Goal: Task Accomplishment & Management: Use online tool/utility

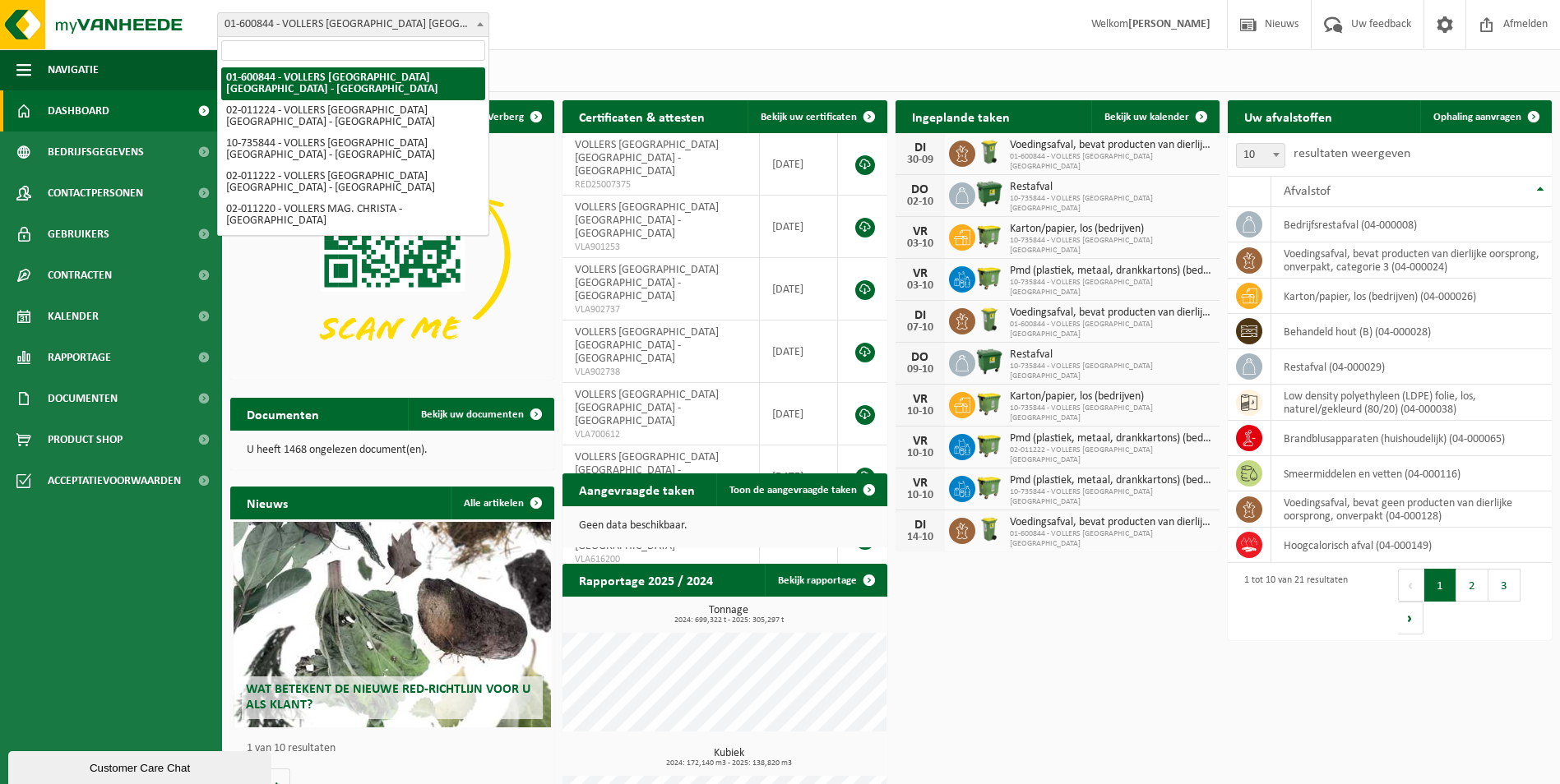
click at [471, 22] on span "01-600844 - VOLLERS [GEOGRAPHIC_DATA] [GEOGRAPHIC_DATA] - [GEOGRAPHIC_DATA]" at bounding box center [353, 25] width 270 height 23
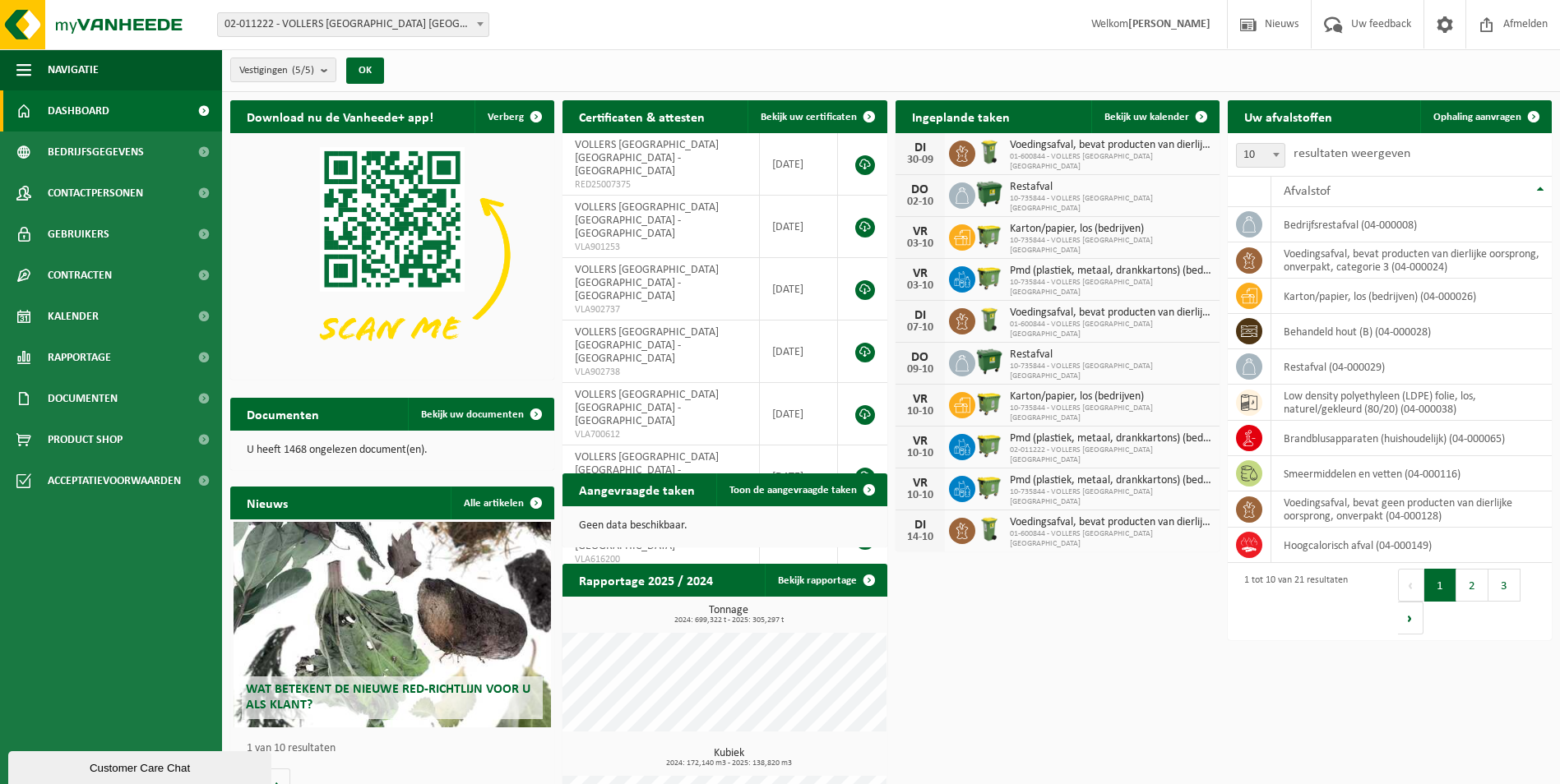
select select "10743"
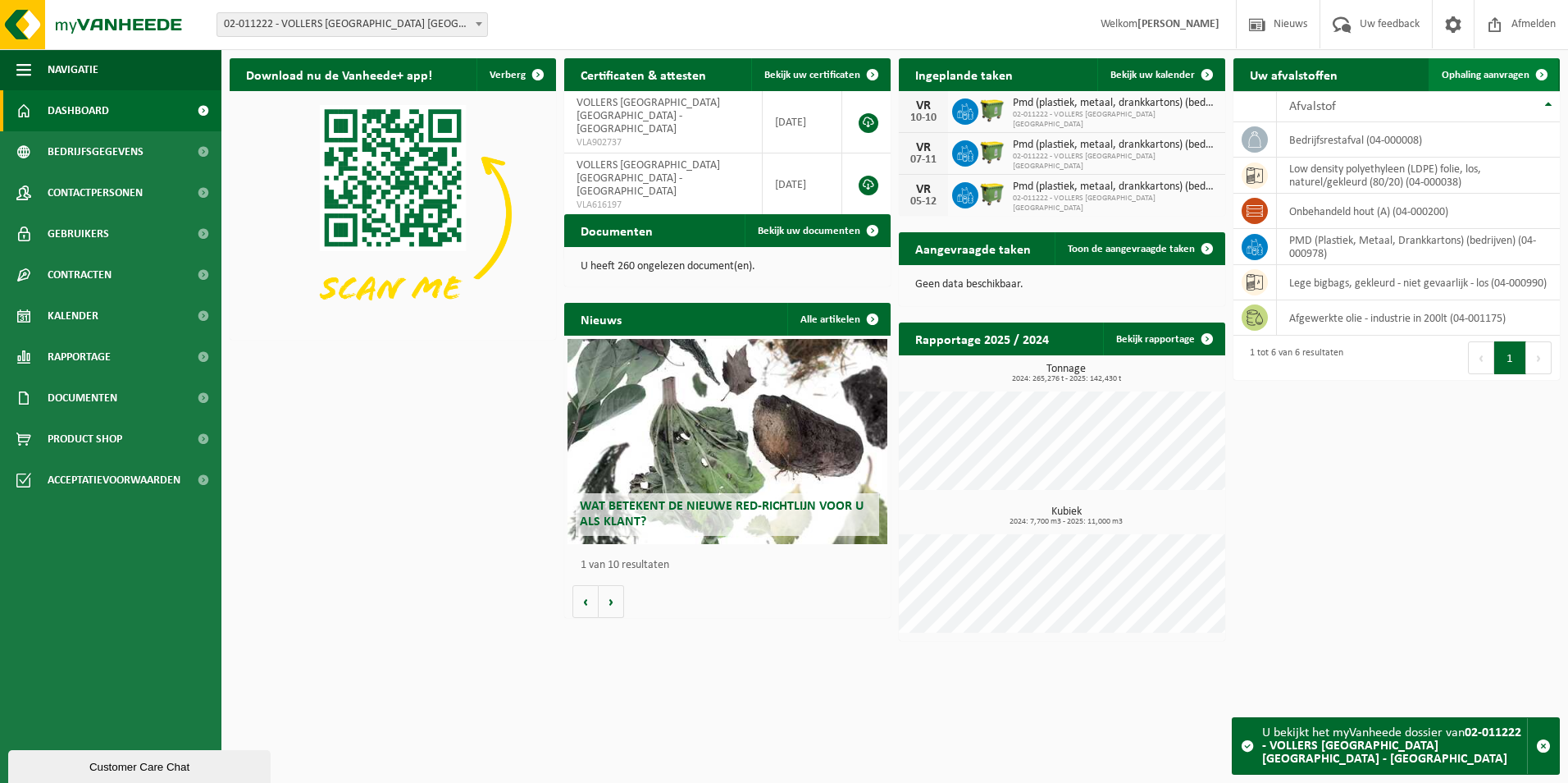
click at [1463, 70] on span "Ophaling aanvragen" at bounding box center [1486, 75] width 88 height 11
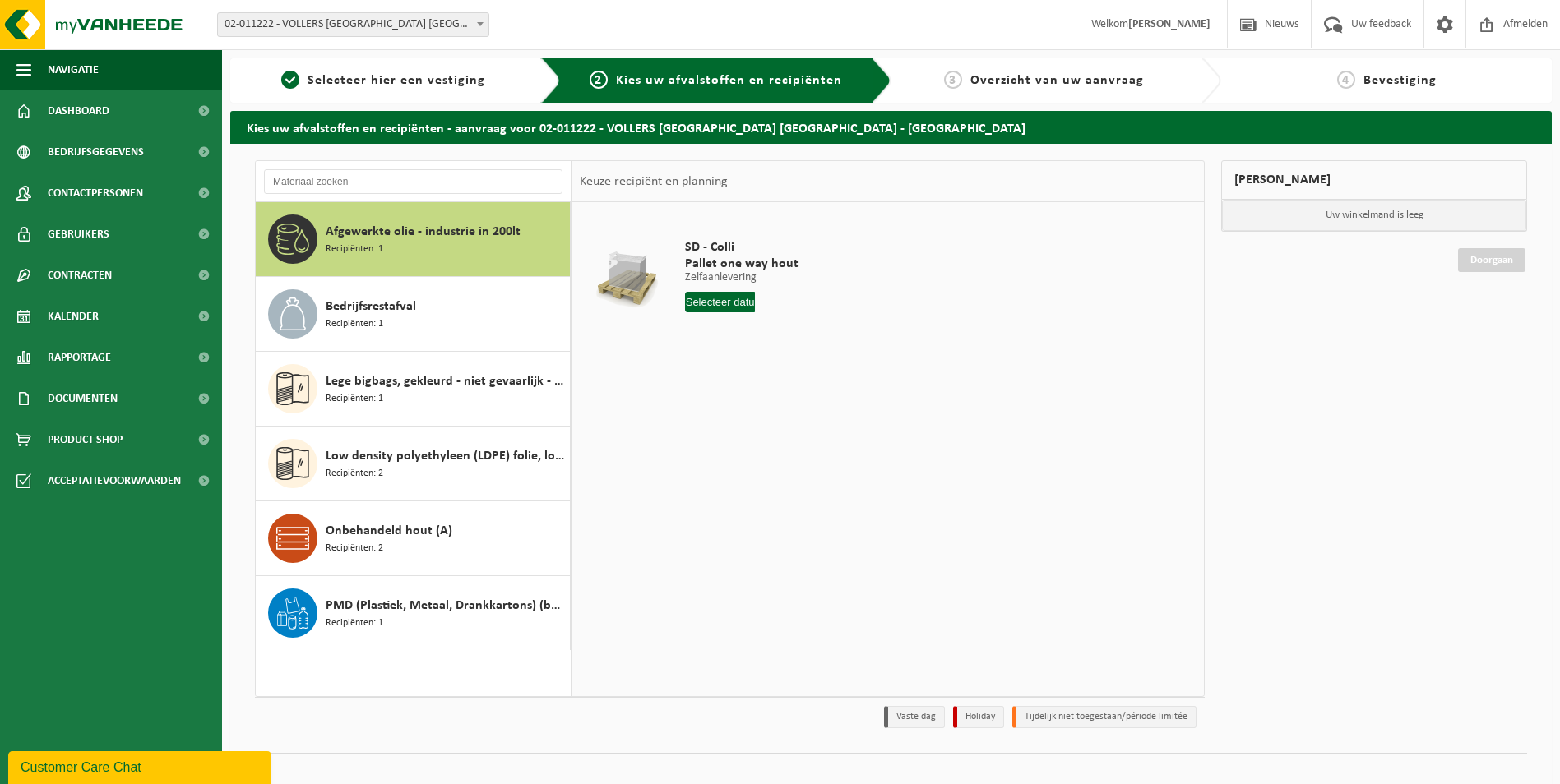
click at [482, 24] on b at bounding box center [480, 24] width 6 height 4
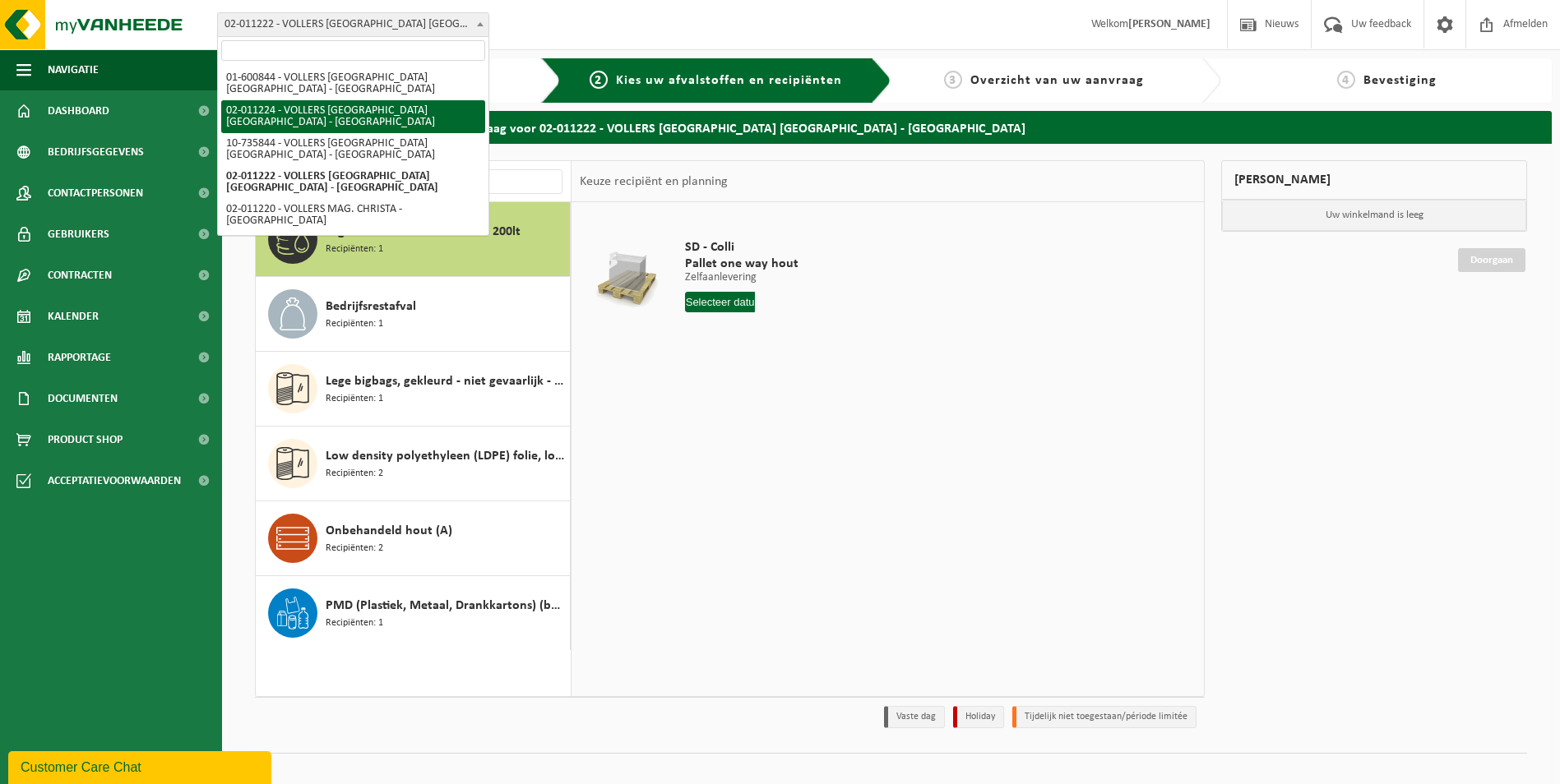
select select "10745"
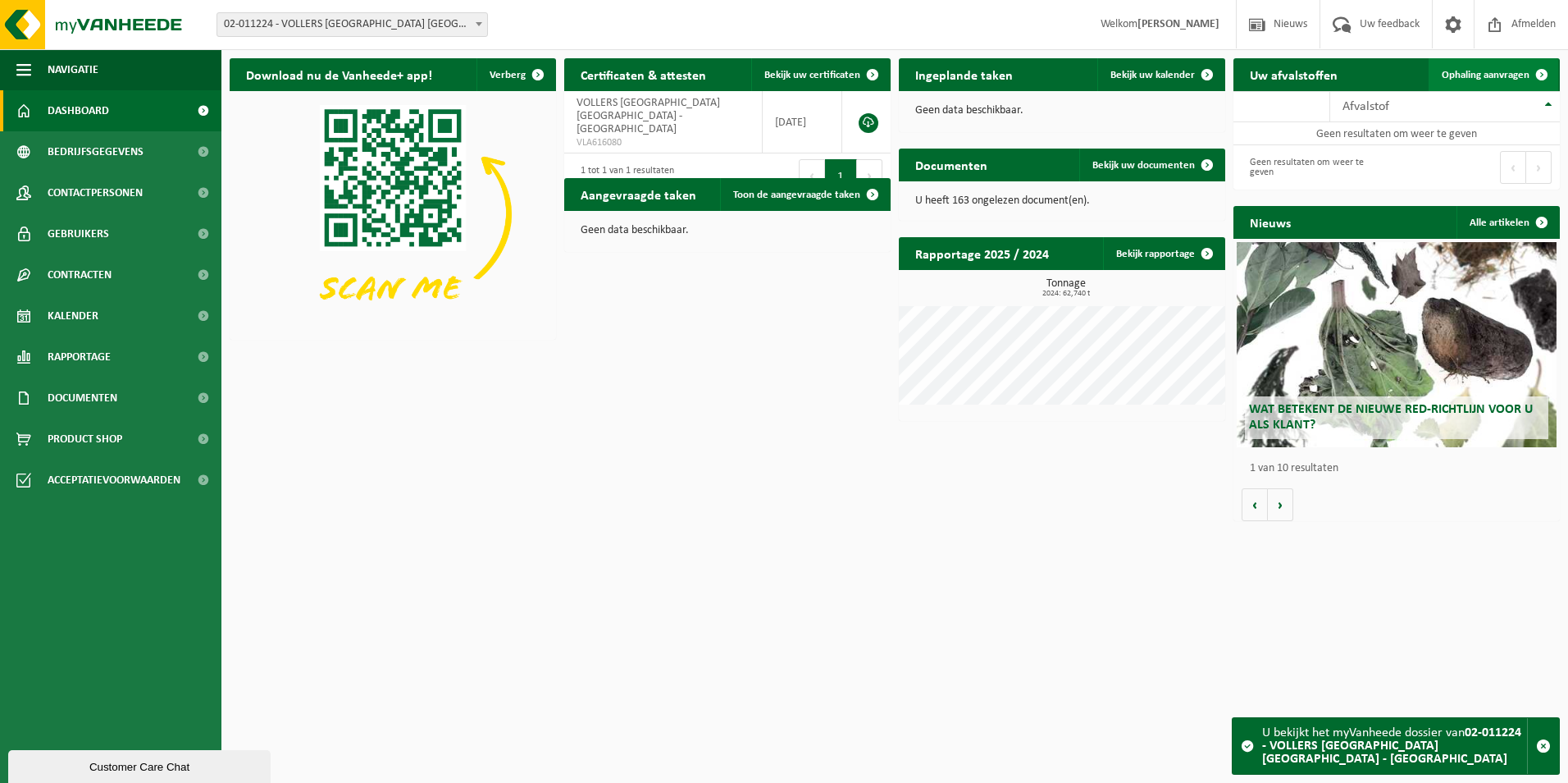
click at [1498, 72] on span "Ophaling aanvragen" at bounding box center [1486, 75] width 88 height 11
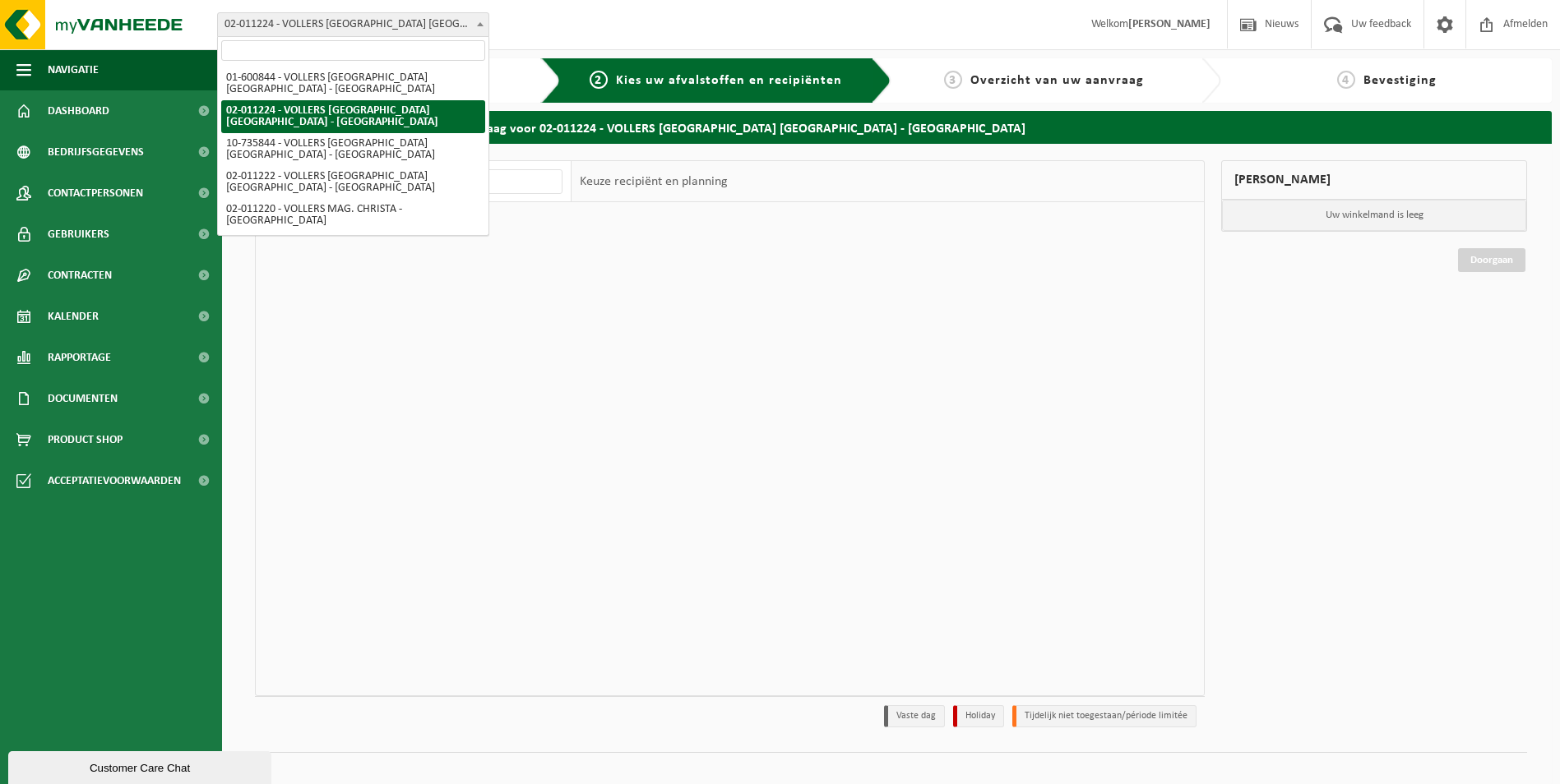
click at [479, 20] on span at bounding box center [480, 24] width 17 height 21
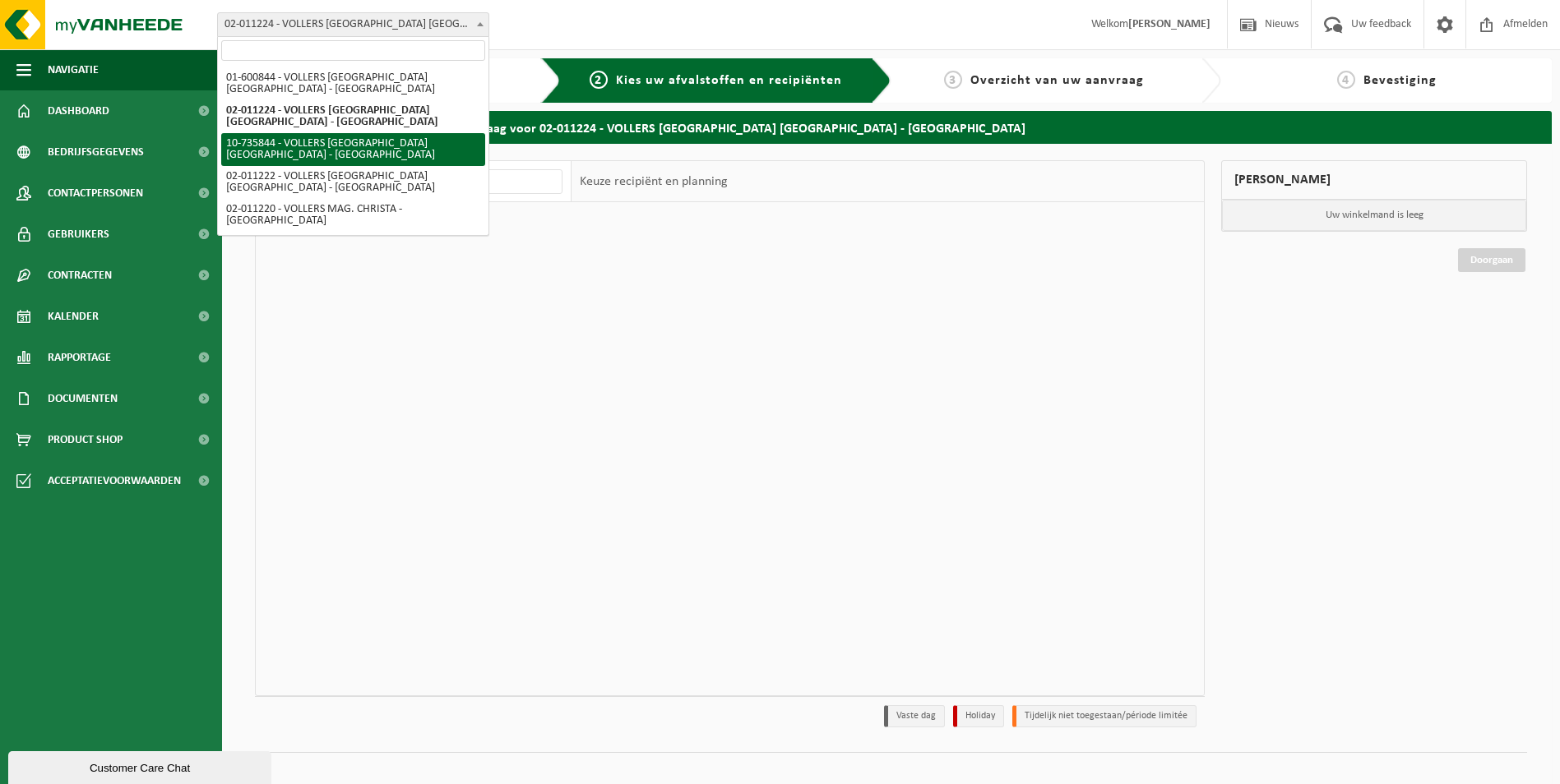
select select "10751"
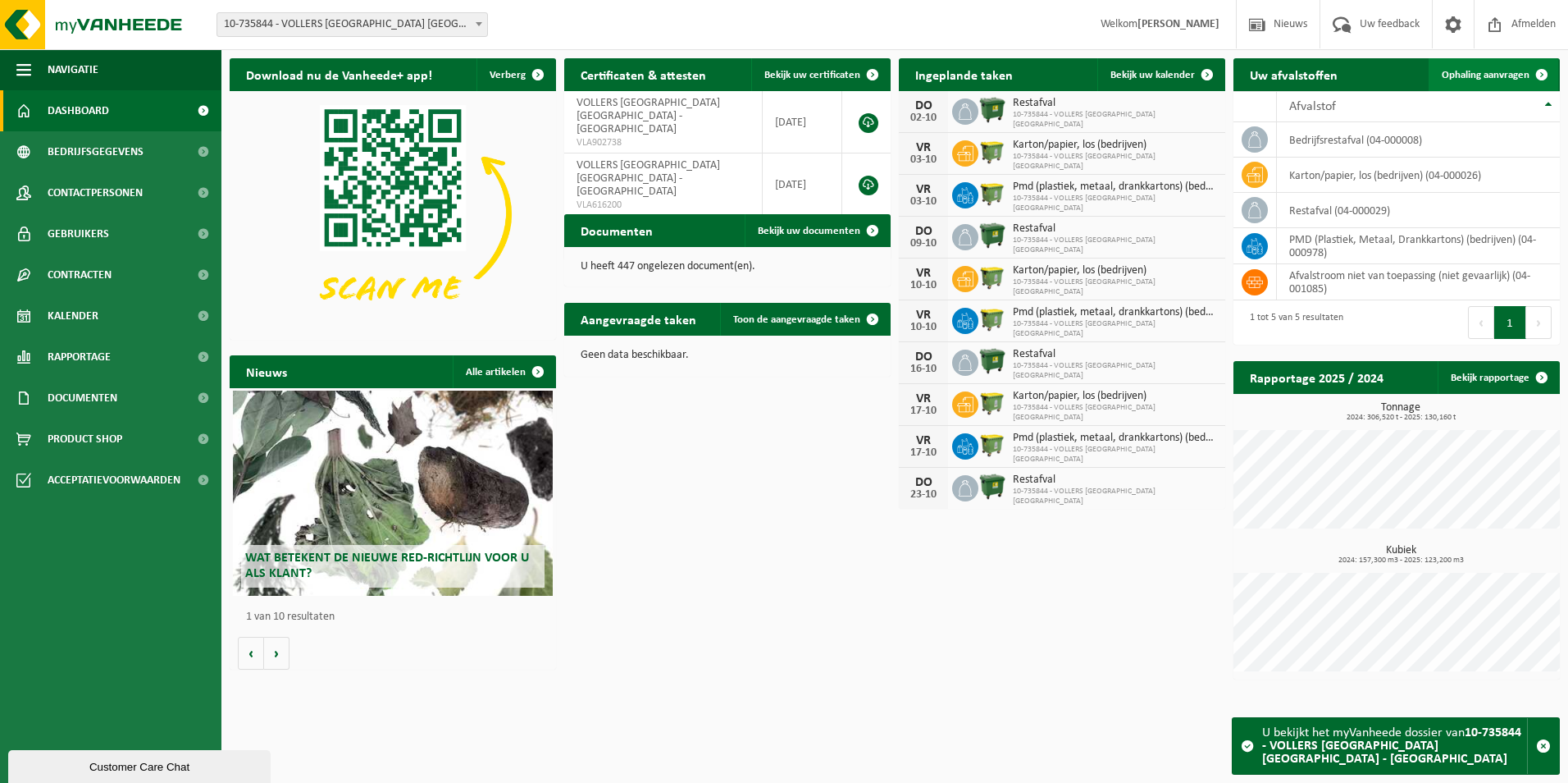
click at [1497, 70] on span "Ophaling aanvragen" at bounding box center [1486, 75] width 88 height 11
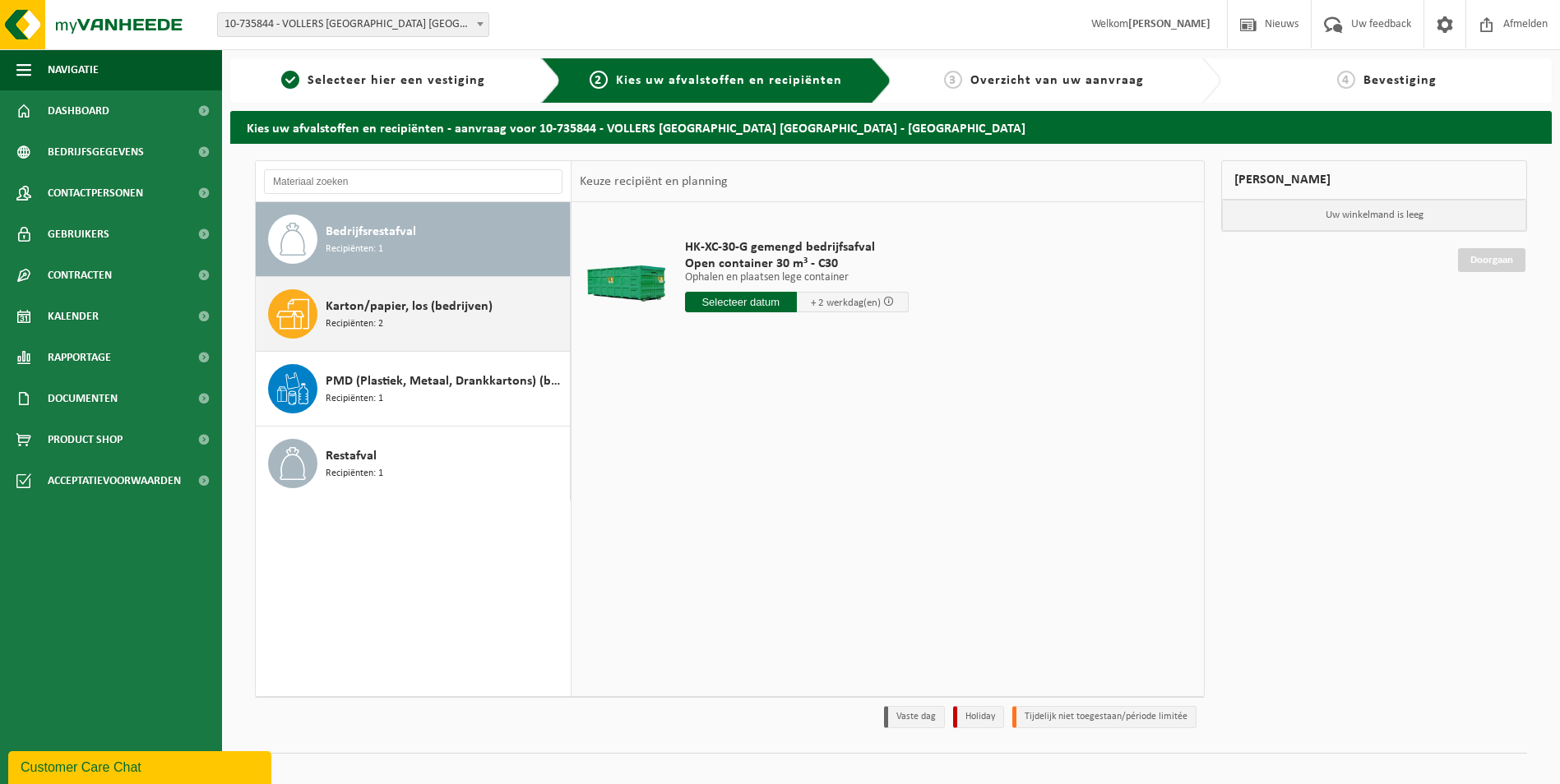
click at [435, 312] on span "Karton/papier, los (bedrijven)" at bounding box center [409, 306] width 167 height 20
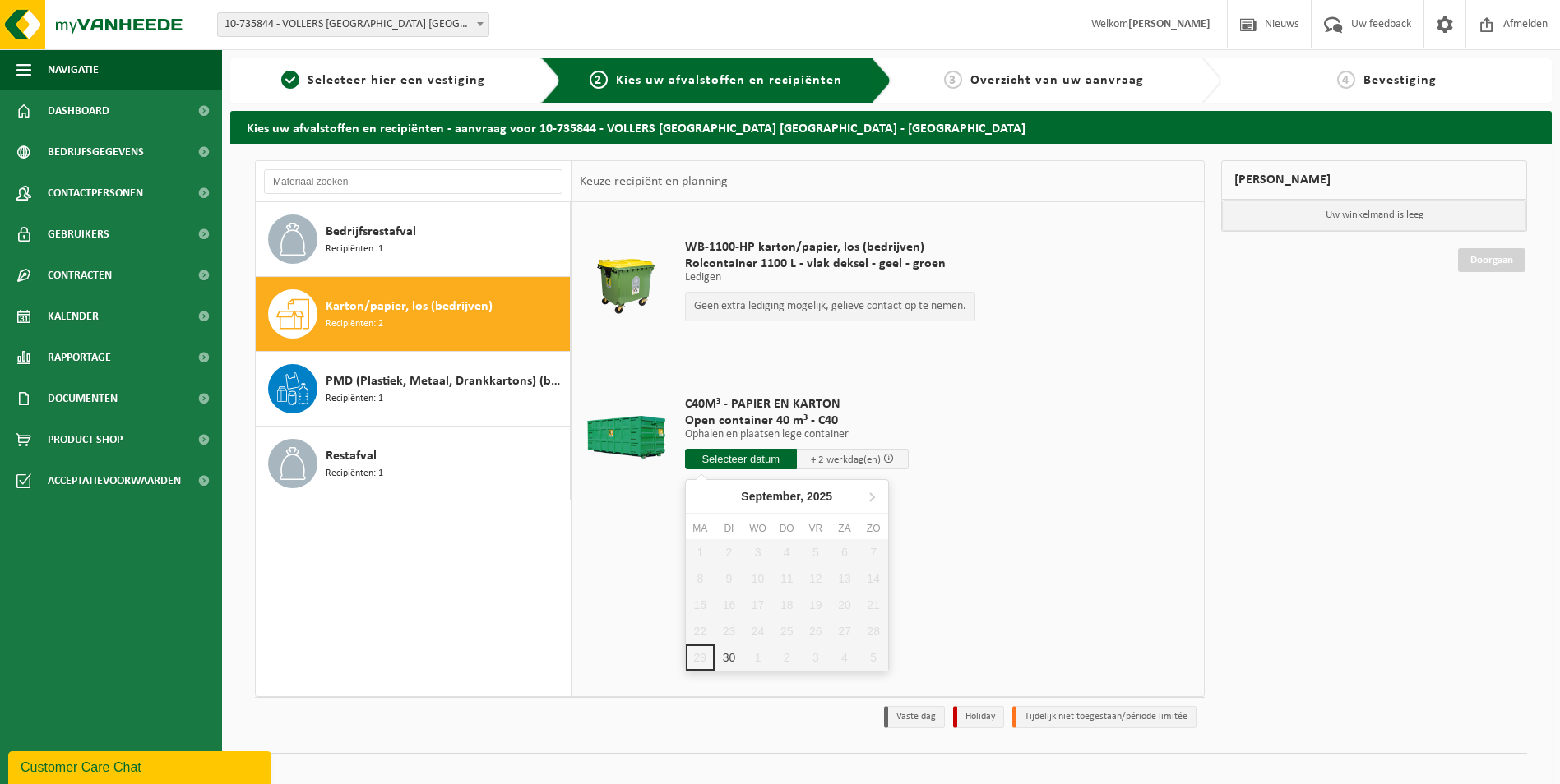
click at [721, 454] on input "text" at bounding box center [741, 458] width 112 height 20
click at [736, 653] on div "30" at bounding box center [728, 658] width 28 height 27
type input "Van 2025-09-30"
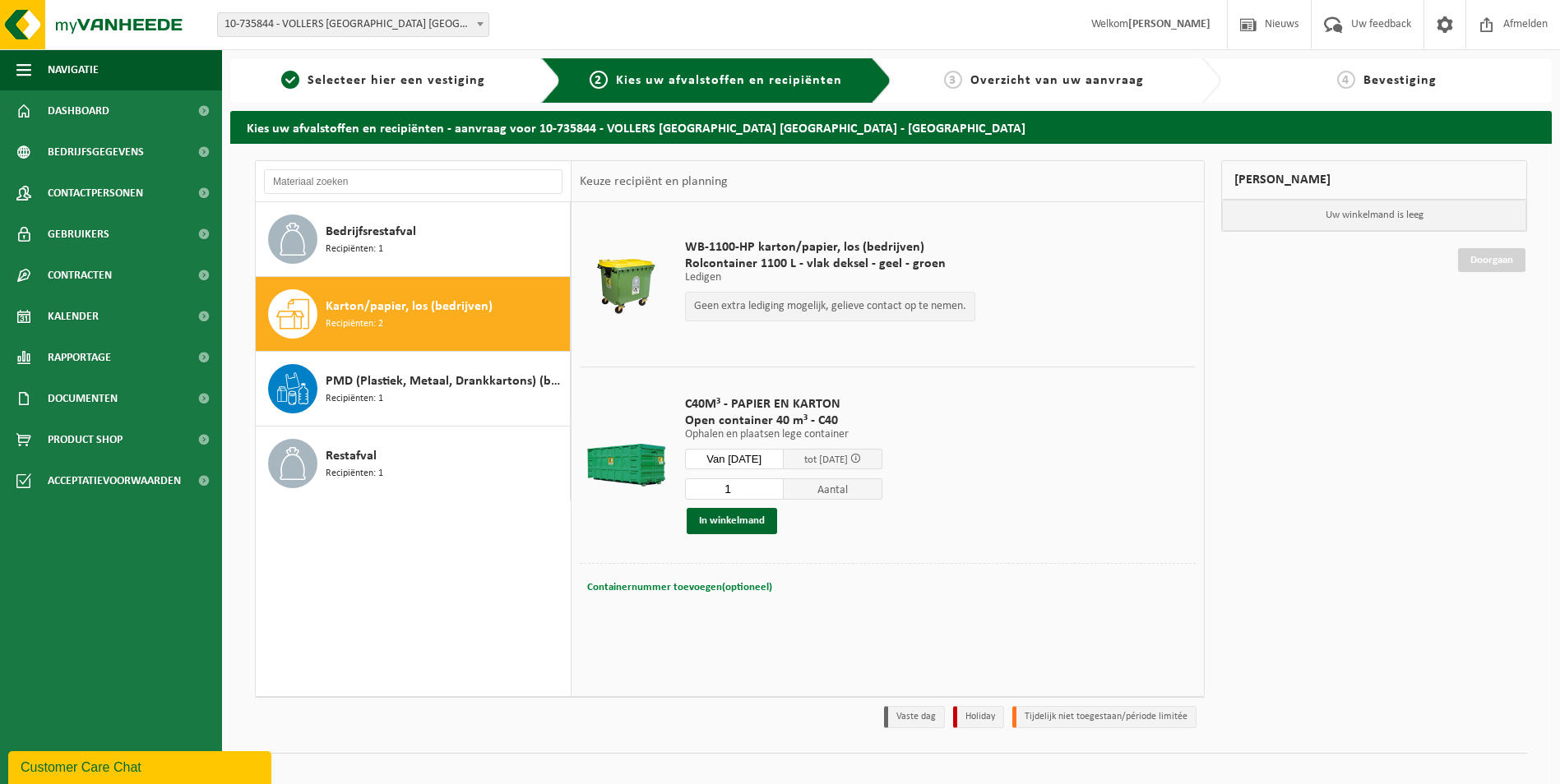
click at [734, 576] on button "Containernummer toevoegen(optioneel) Annuleren" at bounding box center [680, 588] width 188 height 23
type input "c40-1622"
click at [733, 521] on button "In winkelmand" at bounding box center [732, 521] width 91 height 27
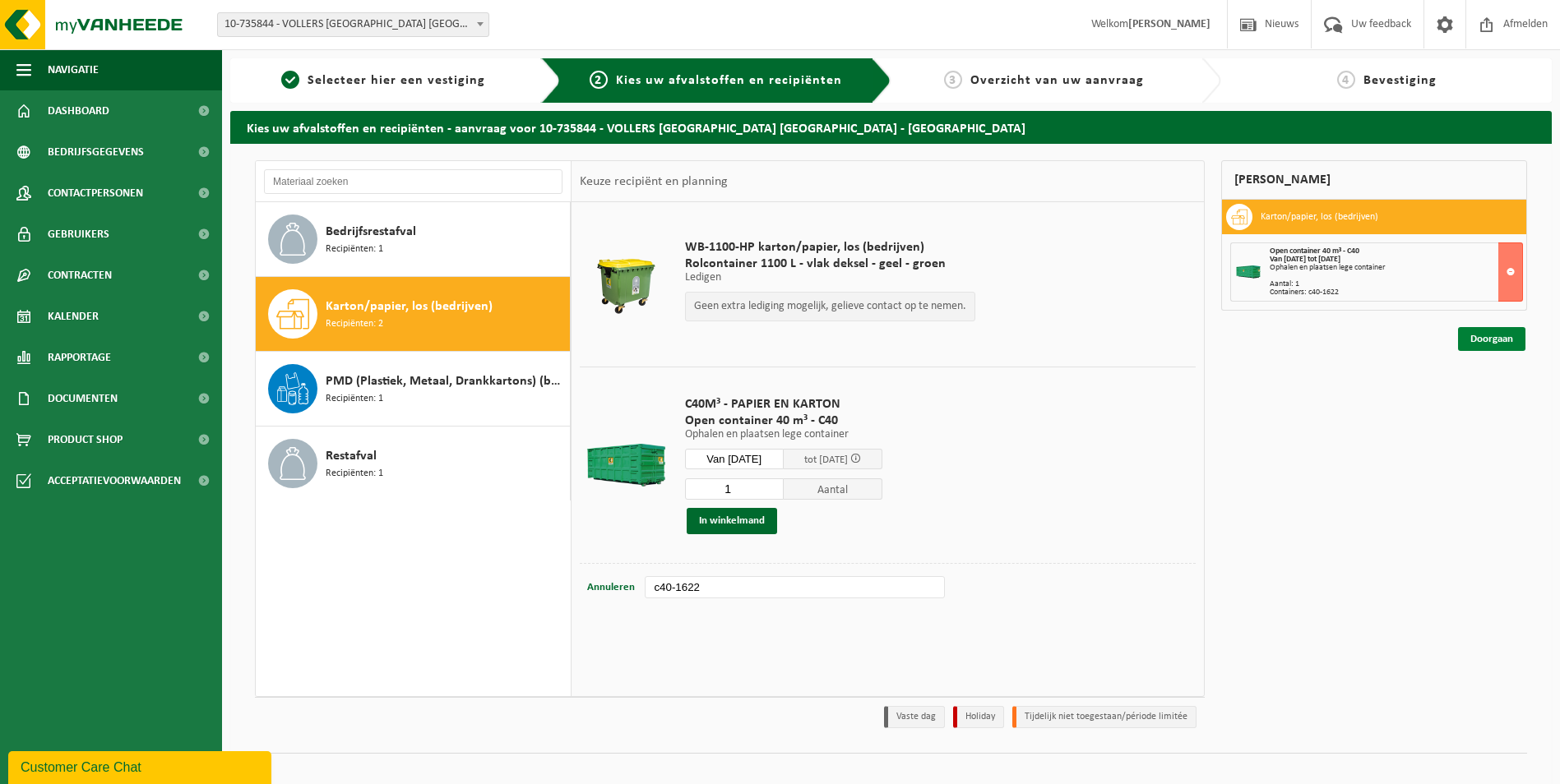
click at [1492, 337] on link "Doorgaan" at bounding box center [1492, 338] width 68 height 24
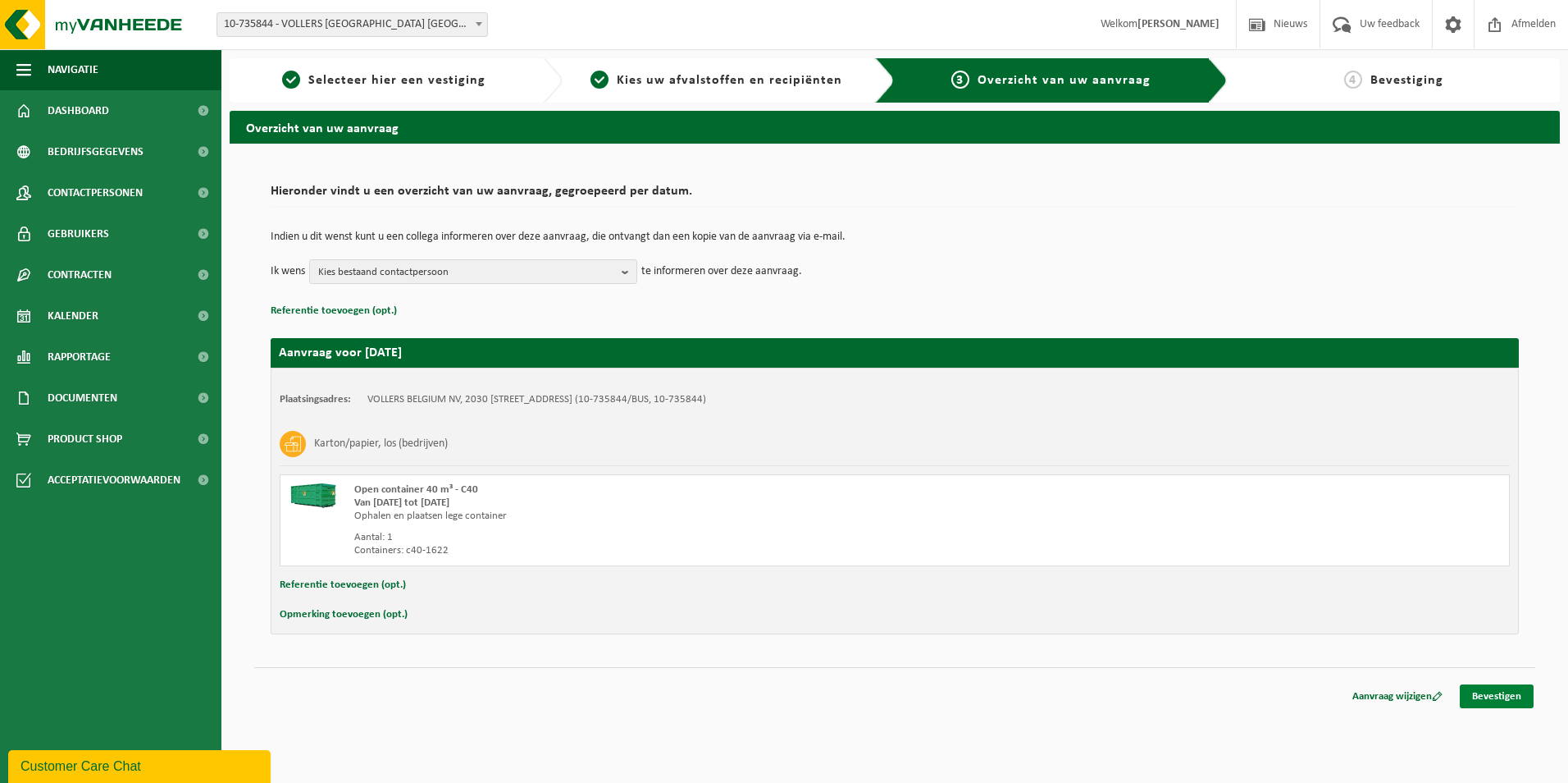
click at [1500, 694] on link "Bevestigen" at bounding box center [1496, 696] width 74 height 24
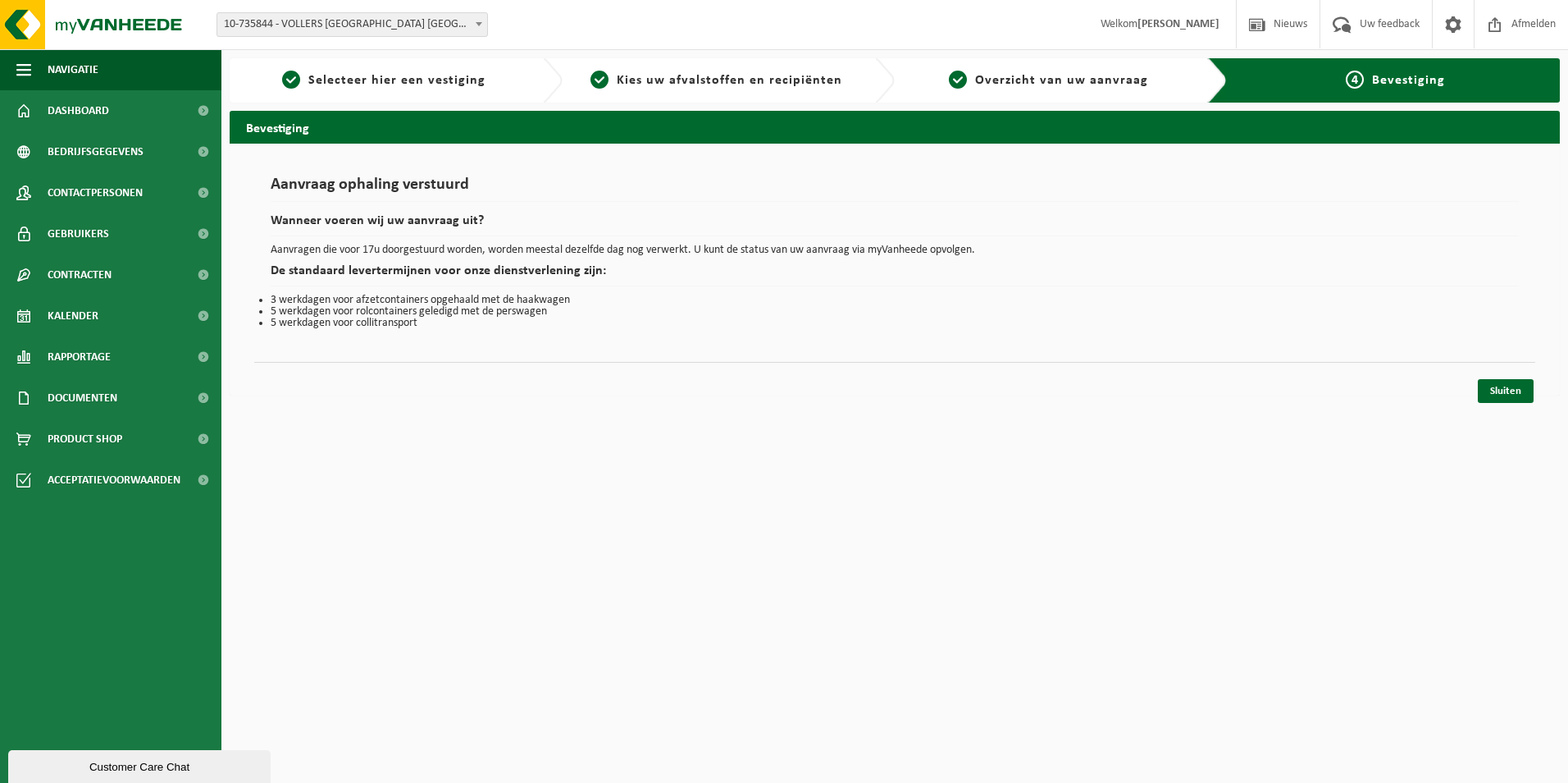
click at [475, 25] on span at bounding box center [479, 24] width 17 height 21
click at [478, 29] on span at bounding box center [479, 24] width 17 height 21
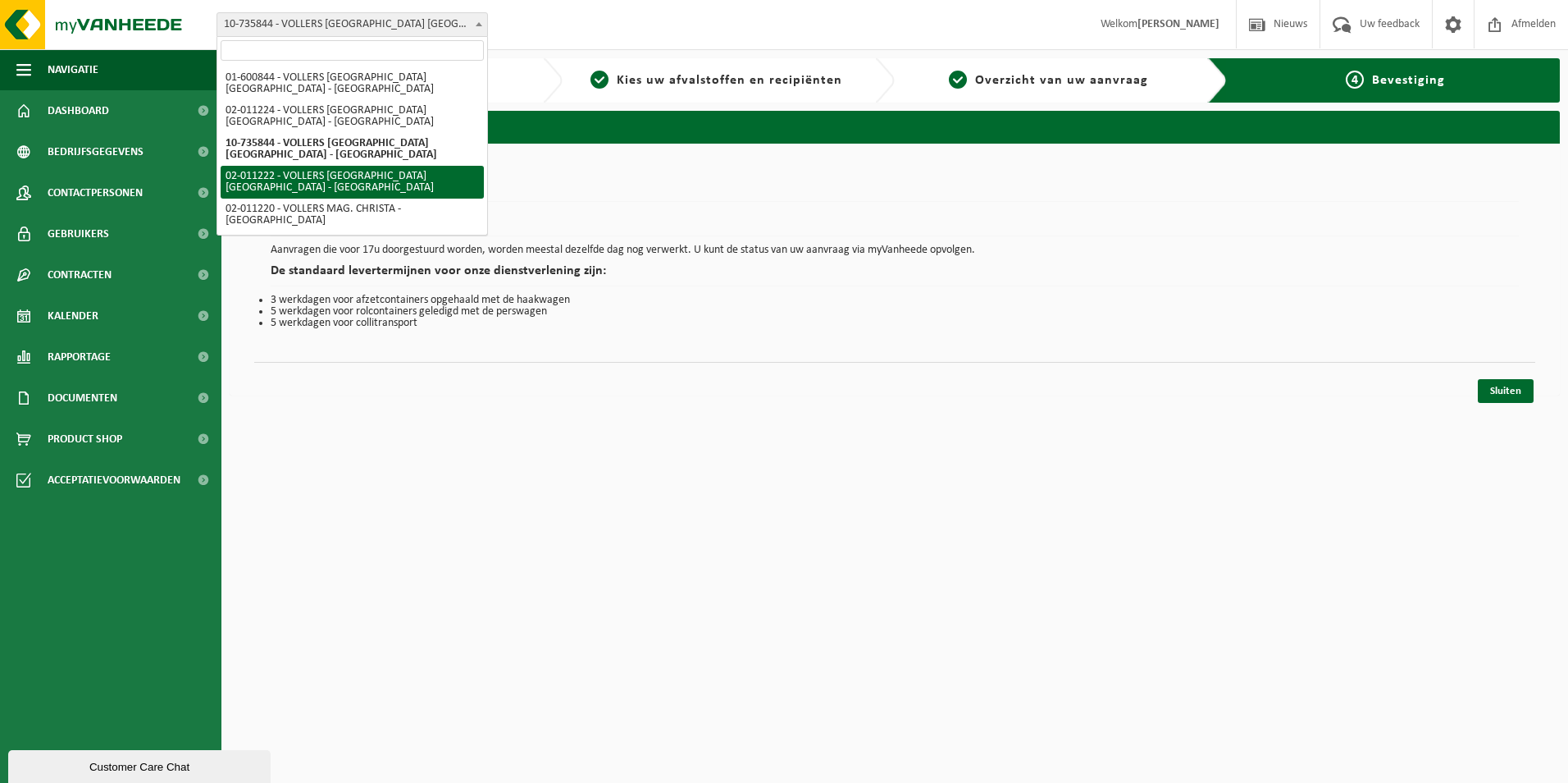
select select "10743"
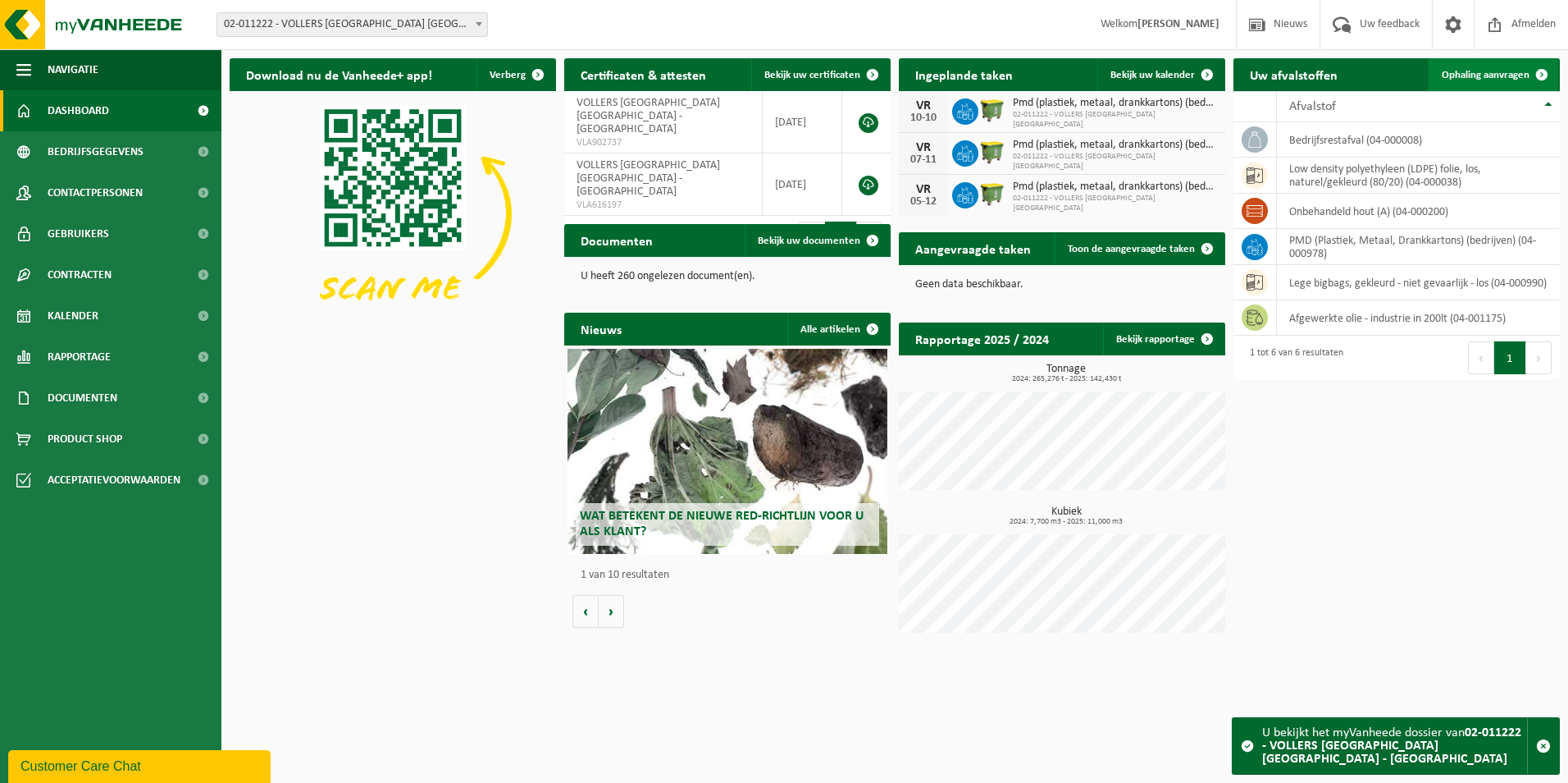
click at [1487, 61] on link "Ophaling aanvragen" at bounding box center [1494, 74] width 129 height 33
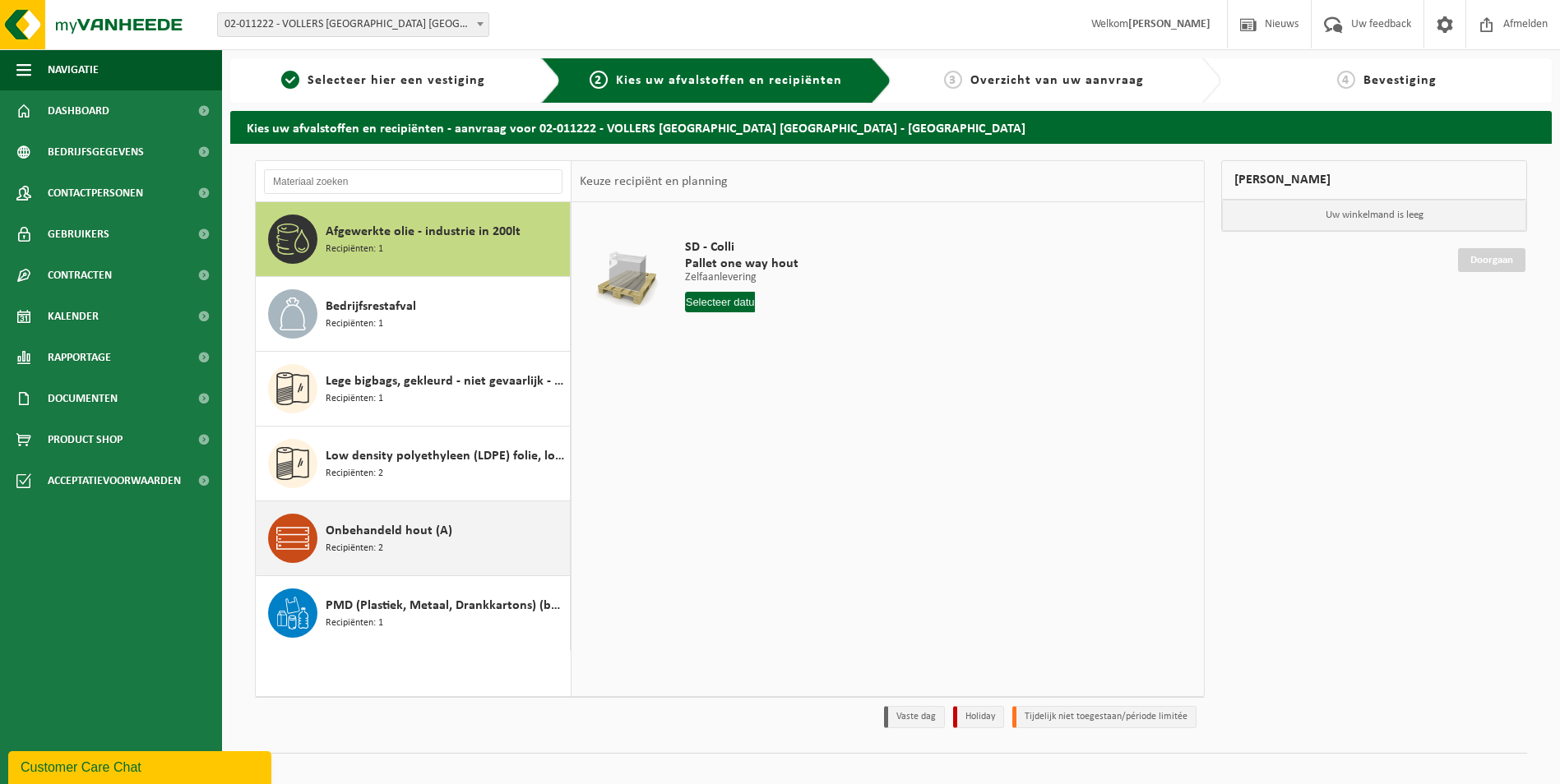
click at [459, 535] on div "Onbehandeld hout (A) Recipiënten: 2" at bounding box center [445, 538] width 240 height 50
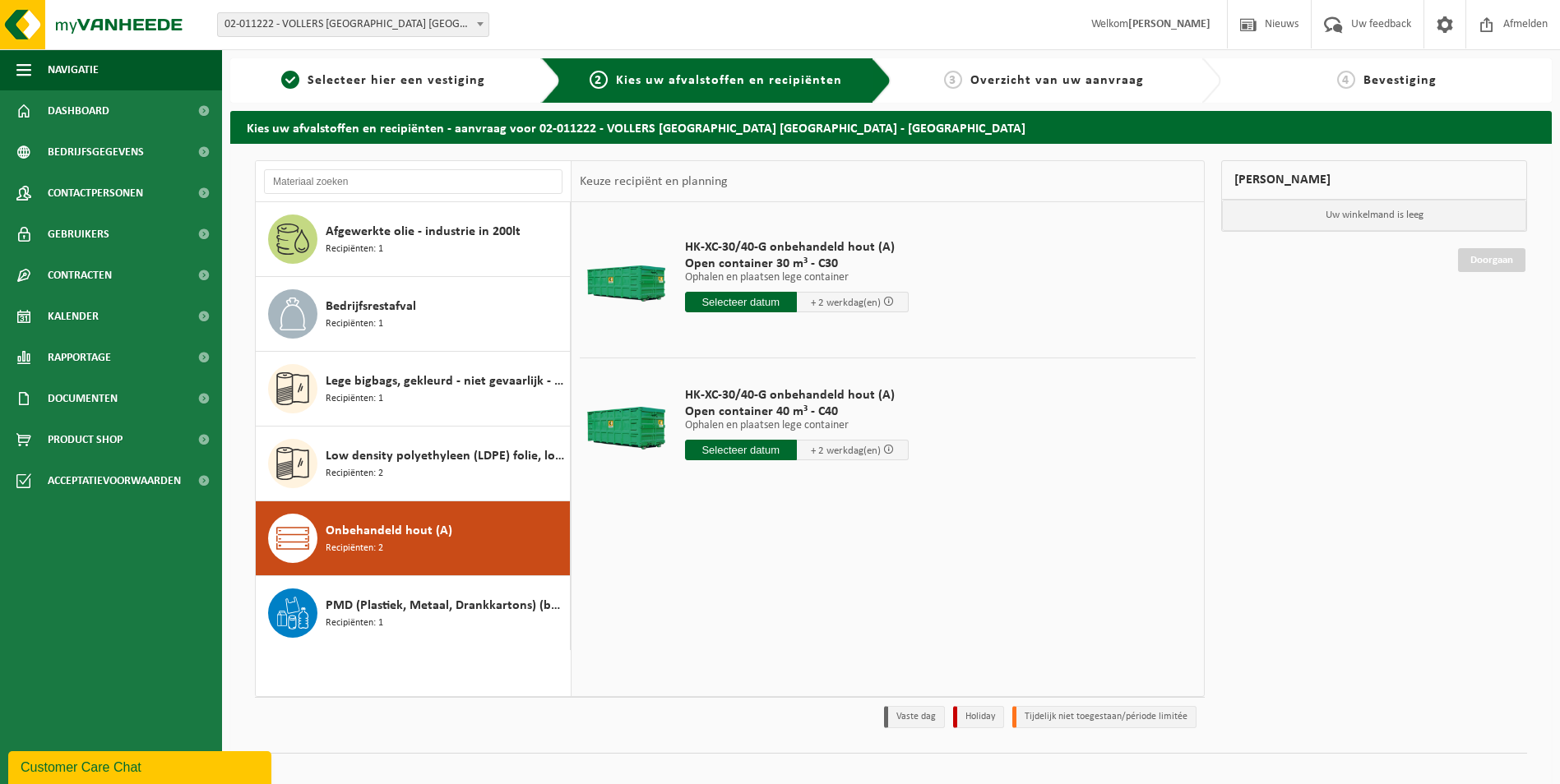
click at [745, 455] on input "text" at bounding box center [741, 449] width 112 height 20
click at [724, 643] on div "30" at bounding box center [728, 648] width 28 height 27
type input "Van [DATE]"
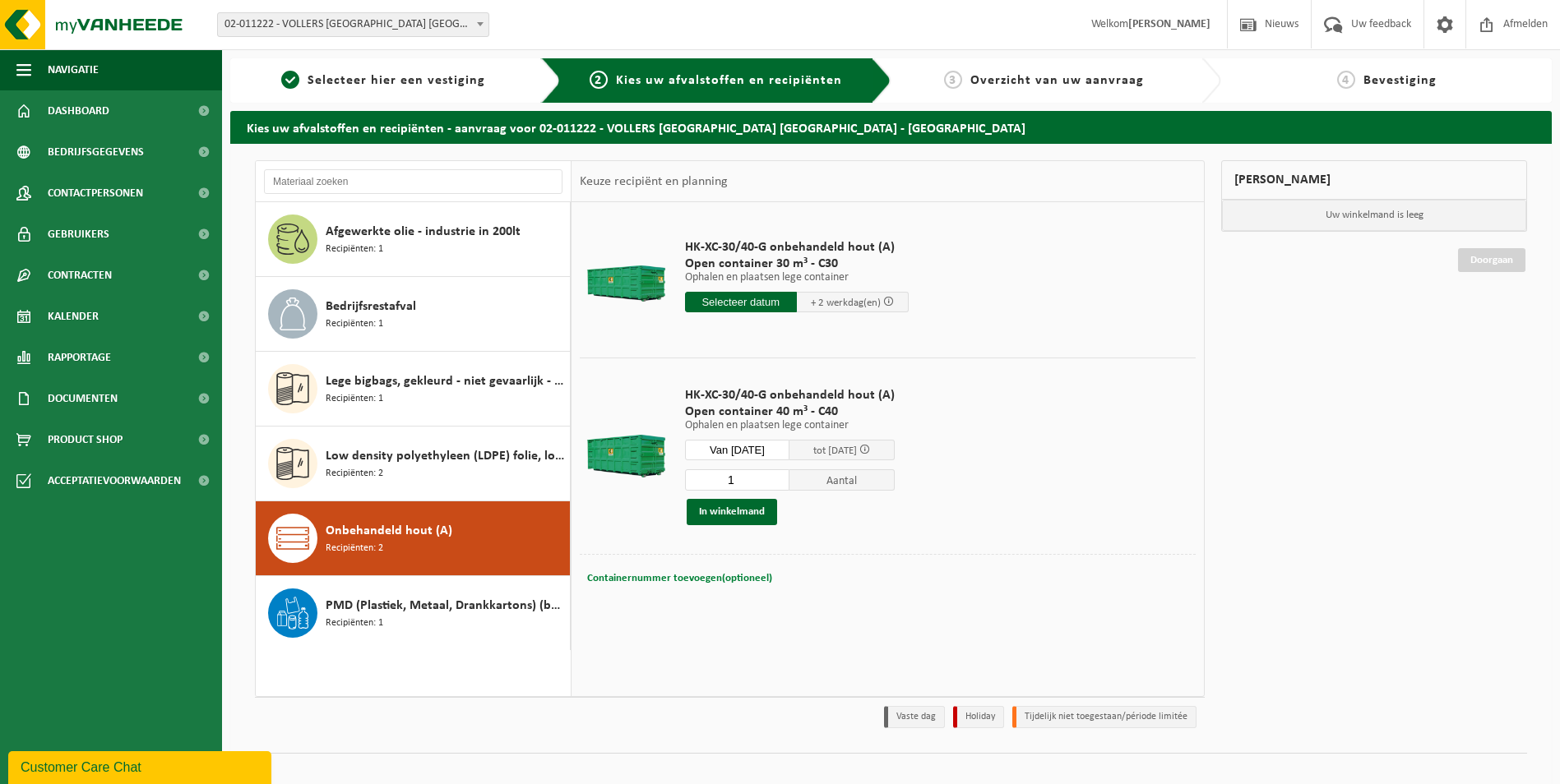
click at [728, 579] on span "Containernummer toevoegen(optioneel)" at bounding box center [680, 578] width 185 height 11
type input "c40-1442"
click at [744, 501] on button "In winkelmand" at bounding box center [732, 512] width 91 height 27
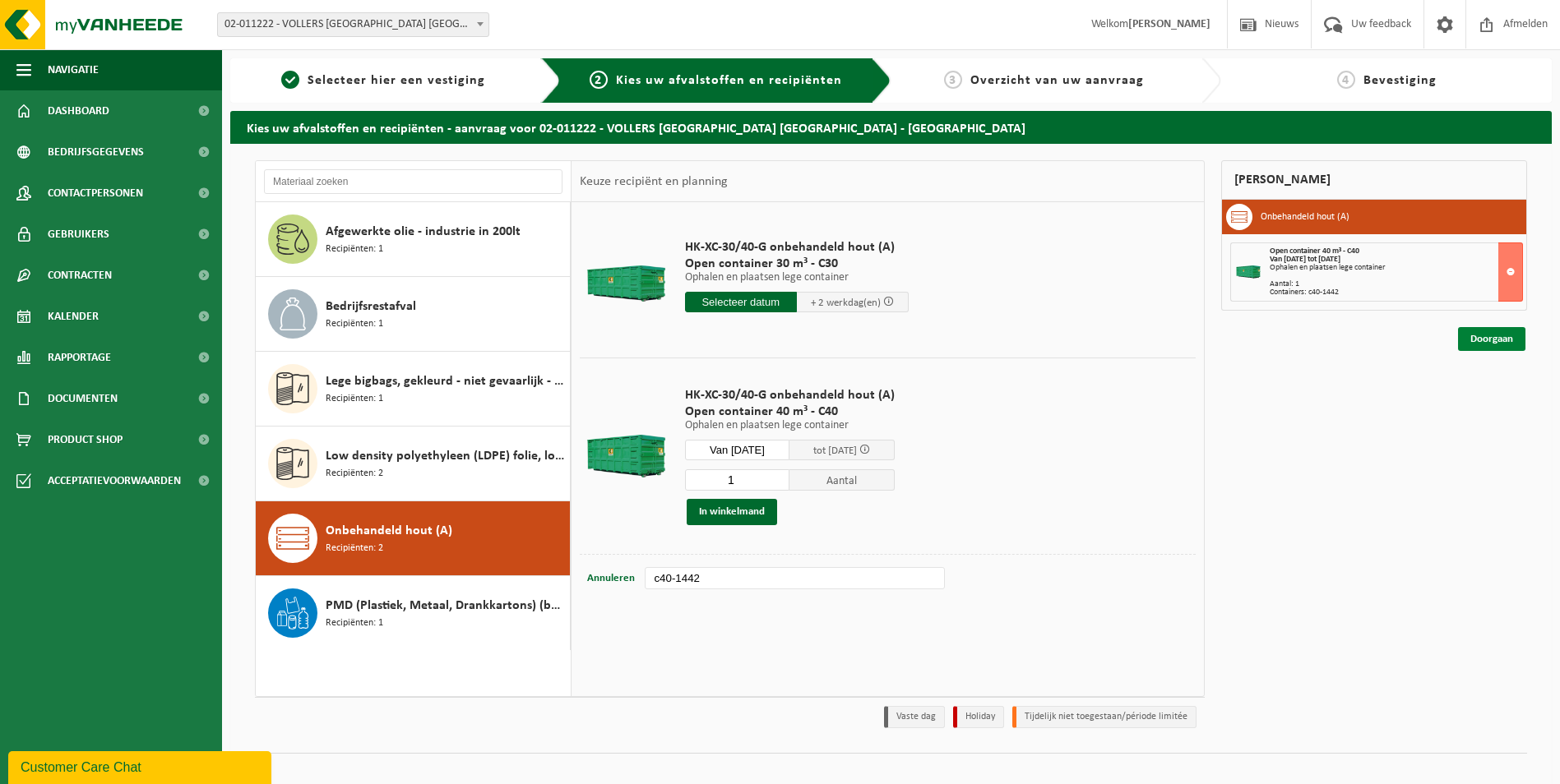
click at [1484, 335] on link "Doorgaan" at bounding box center [1492, 338] width 68 height 24
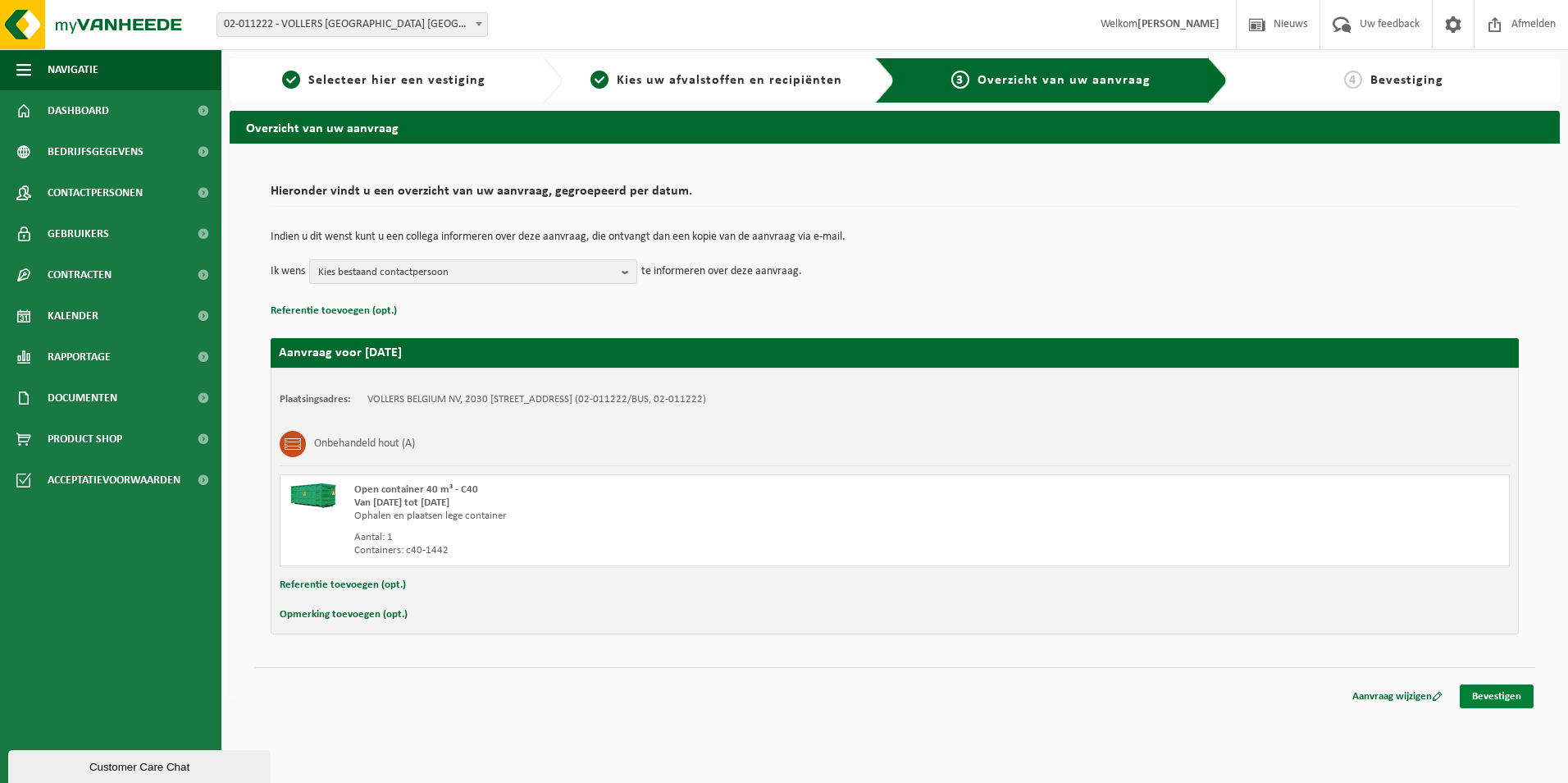
drag, startPoint x: 1476, startPoint y: 699, endPoint x: 1465, endPoint y: 703, distance: 11.7
click at [1476, 699] on link "Bevestigen" at bounding box center [1496, 696] width 74 height 24
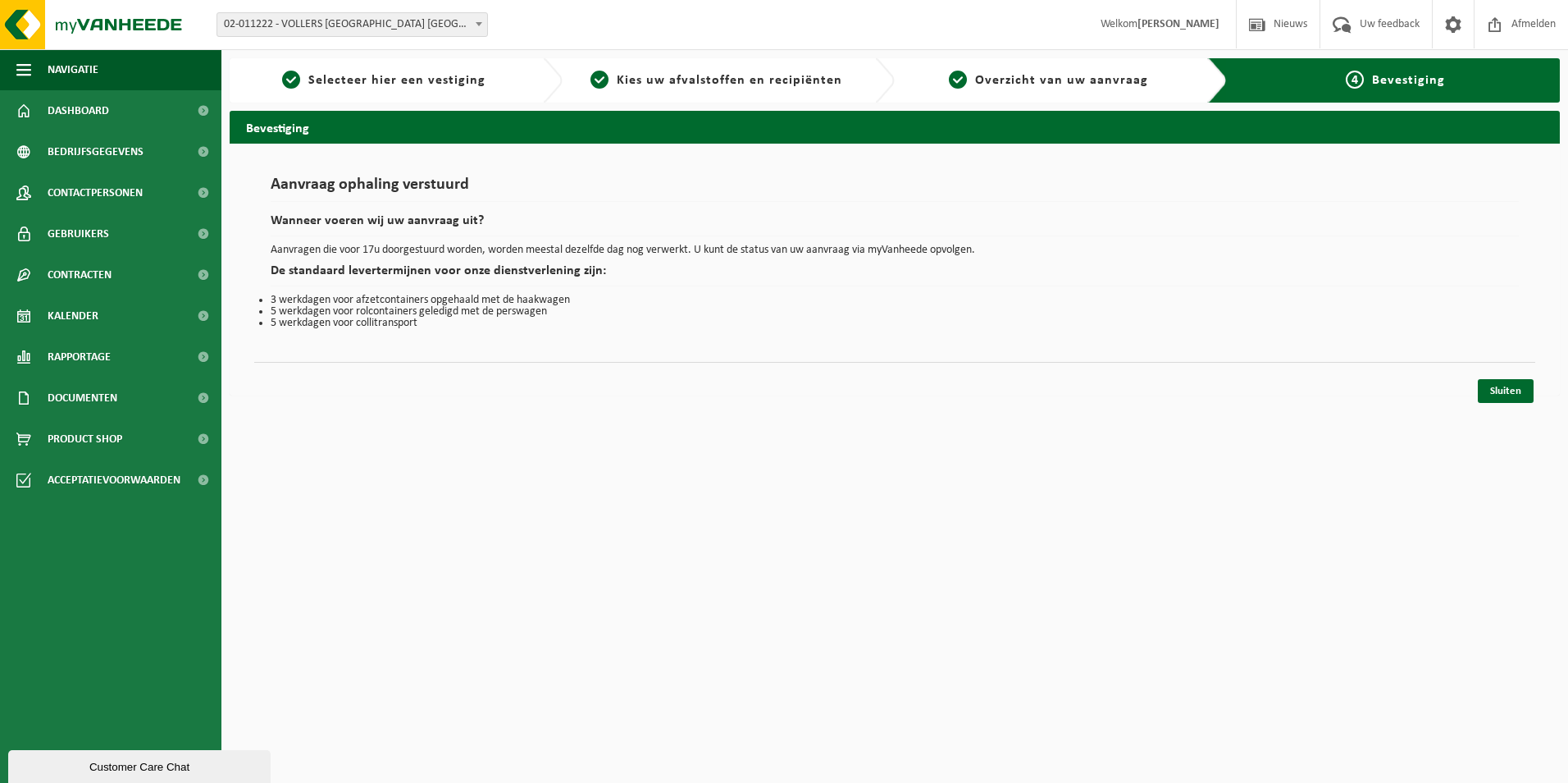
click at [475, 25] on span at bounding box center [479, 24] width 17 height 21
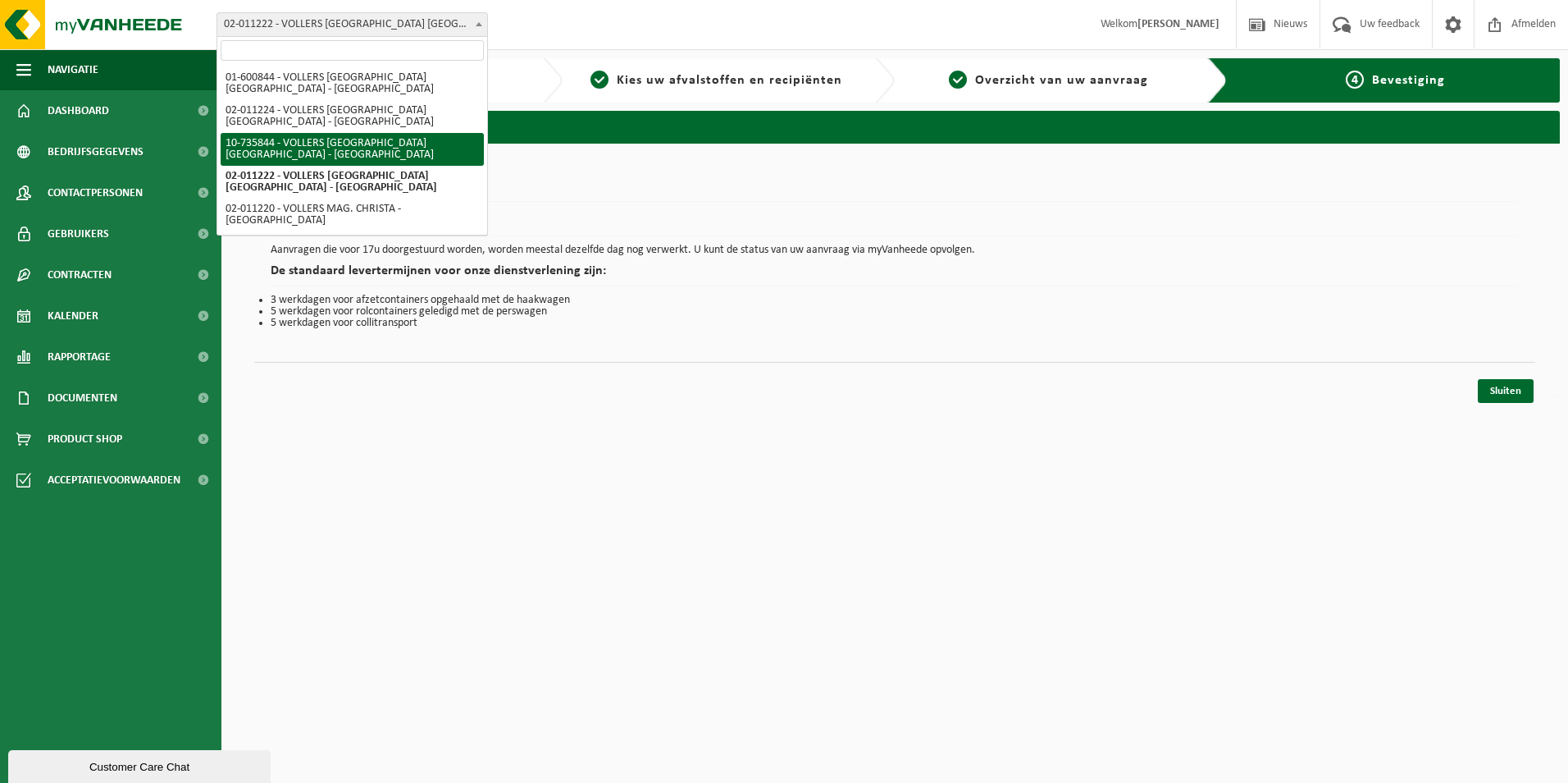
select select "10751"
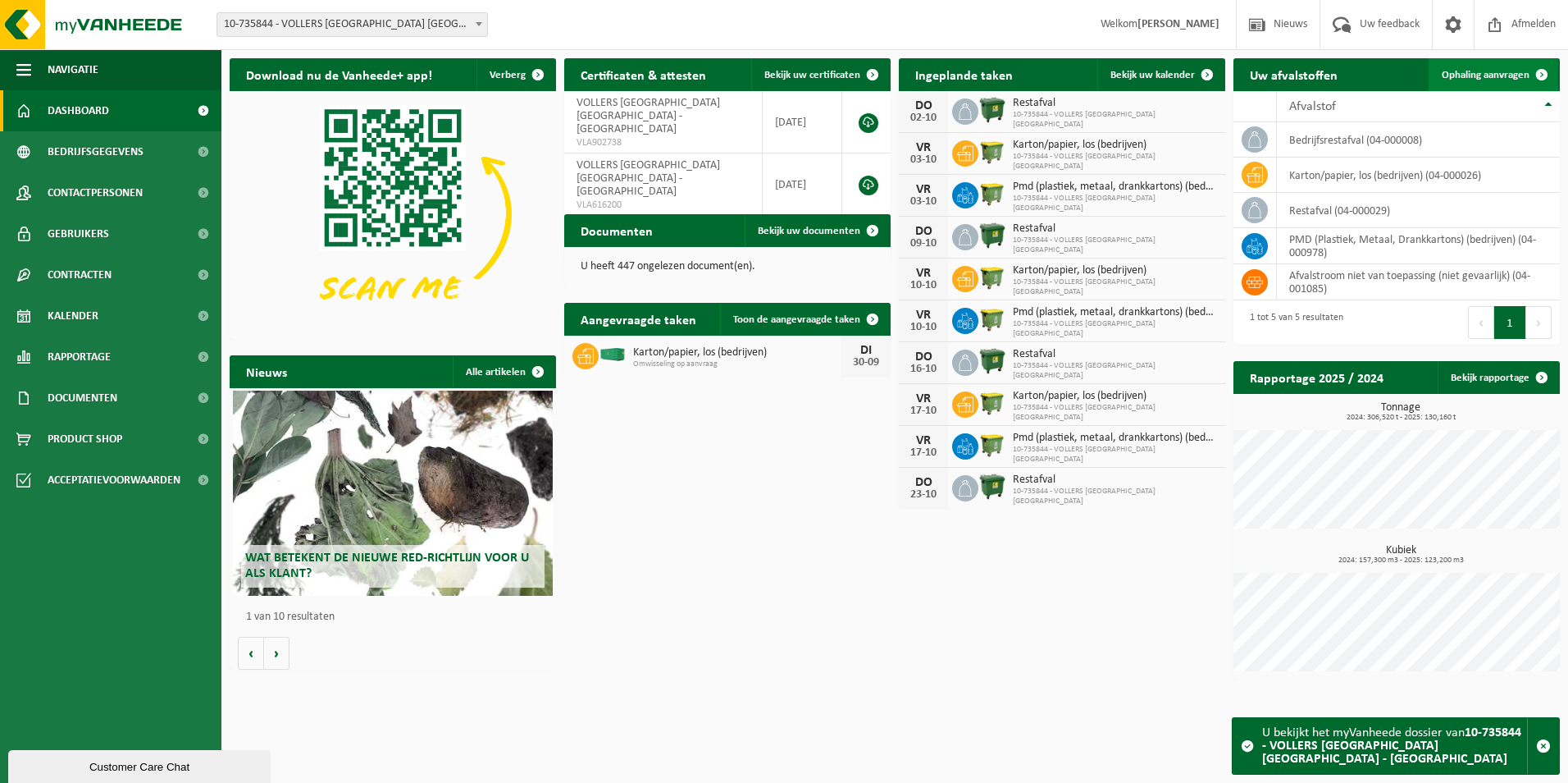
click at [1491, 71] on span "Ophaling aanvragen" at bounding box center [1486, 75] width 88 height 11
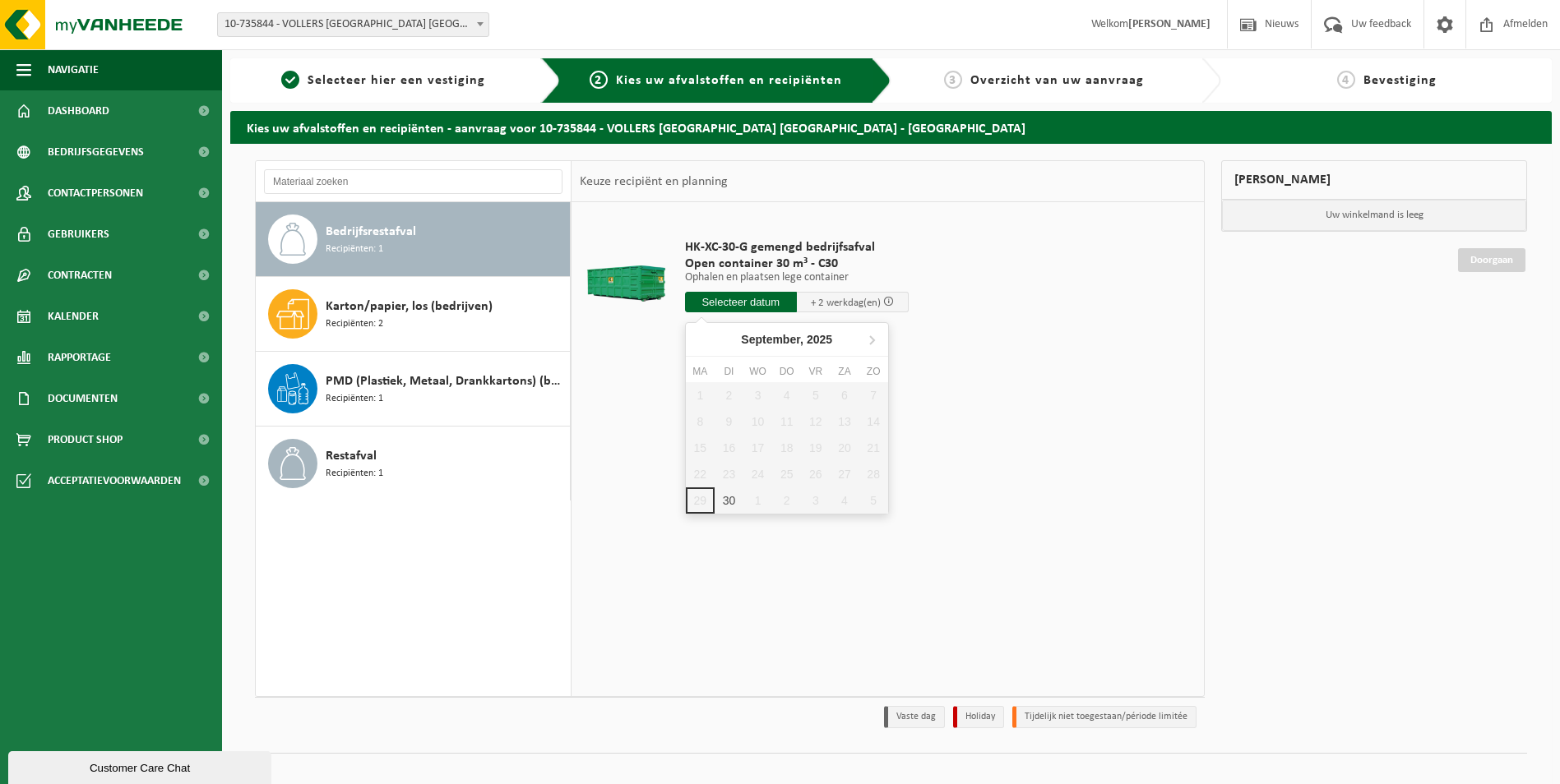
click at [783, 297] on input "text" at bounding box center [741, 302] width 112 height 20
click at [734, 504] on div "30" at bounding box center [728, 501] width 28 height 27
type input "Van [DATE]"
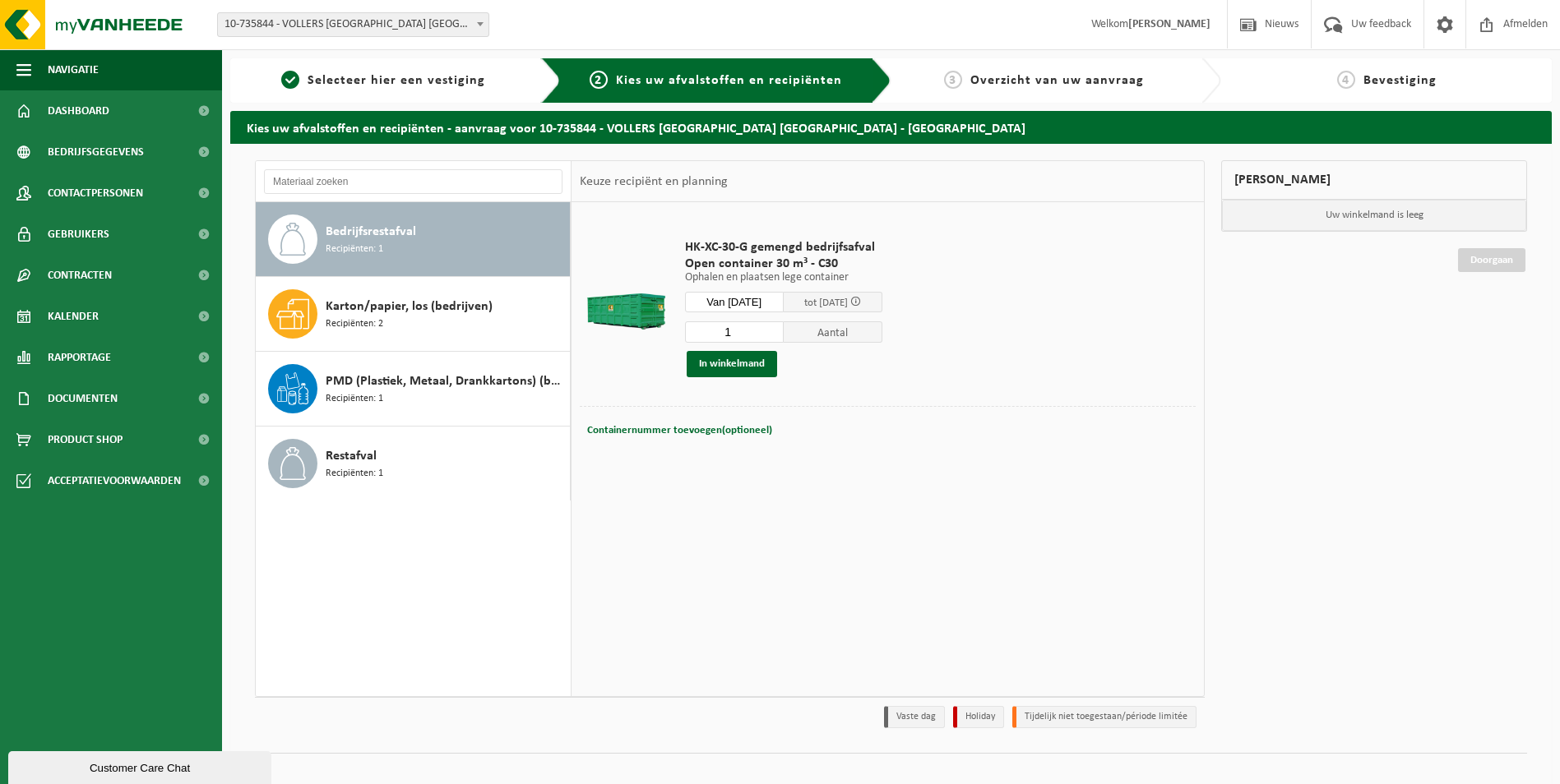
click at [714, 408] on div "Containernummer toevoegen(optioneel) Annuleren" at bounding box center [887, 430] width 616 height 49
click at [702, 422] on button "Containernummer toevoegen(optioneel) Annuleren" at bounding box center [680, 431] width 188 height 23
type input "c30-896"
click at [747, 358] on button "In winkelmand" at bounding box center [732, 364] width 91 height 27
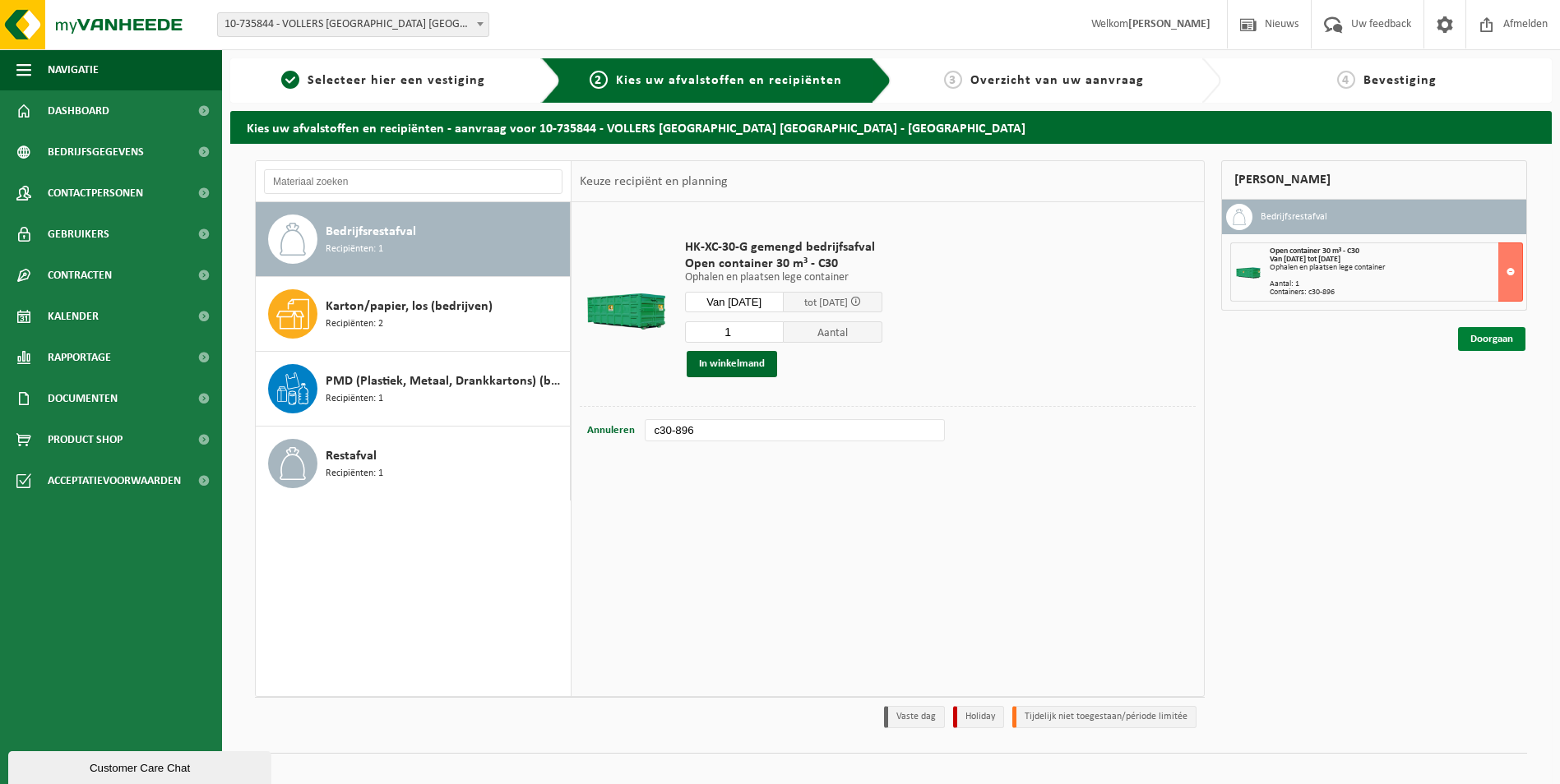
click at [1480, 334] on link "Doorgaan" at bounding box center [1492, 338] width 68 height 24
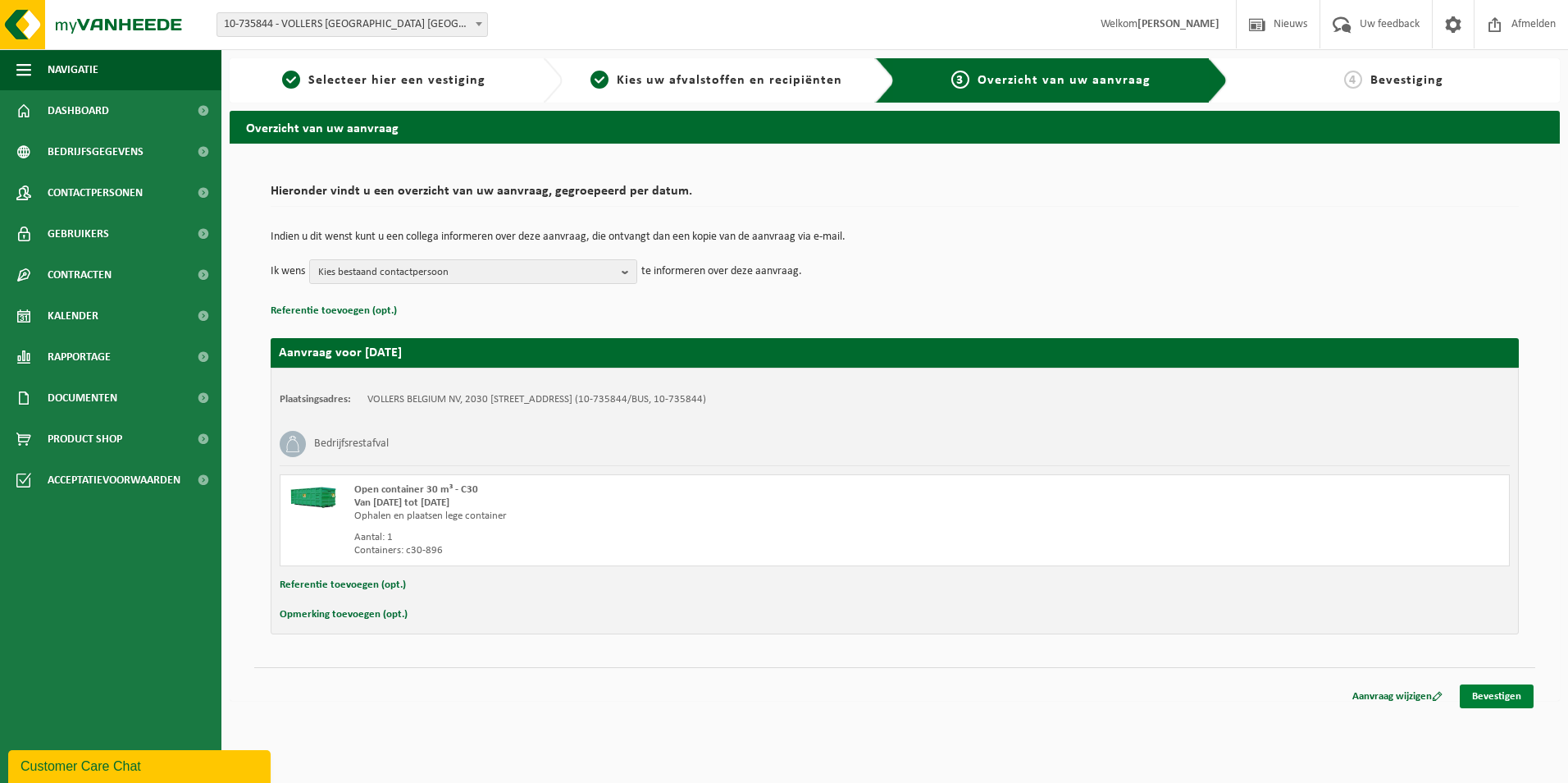
click at [1482, 697] on link "Bevestigen" at bounding box center [1496, 696] width 74 height 24
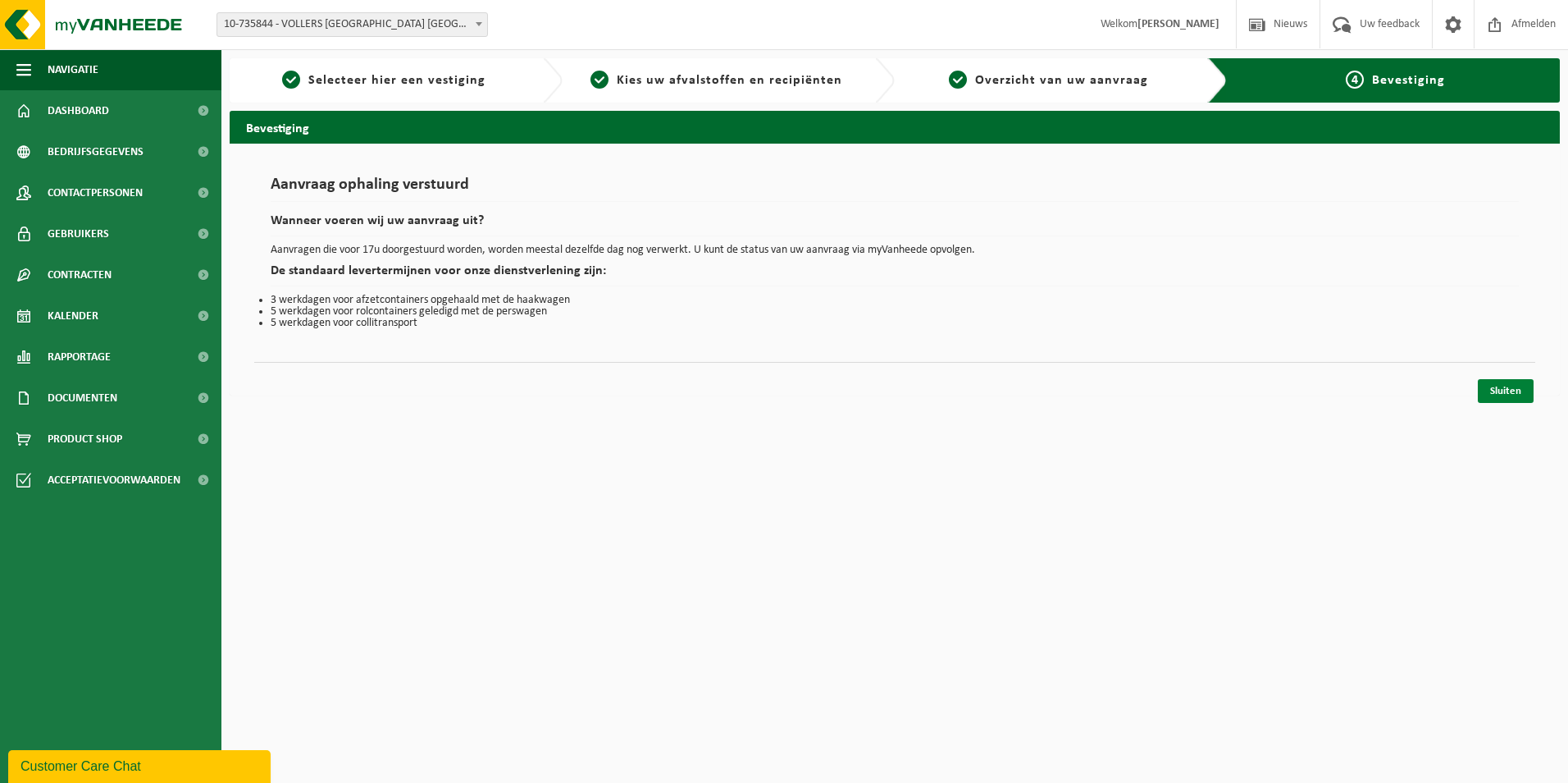
click at [1513, 384] on link "Sluiten" at bounding box center [1506, 391] width 56 height 24
